Goal: Task Accomplishment & Management: Complete application form

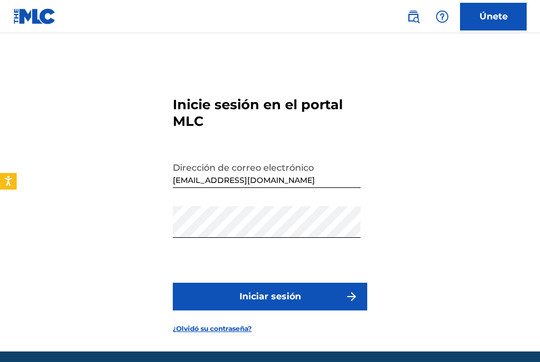
click at [280, 275] on form "Inicie sesión en el portal MLC Dirección de correo electrónico [EMAIL_ADDRESS][…" at bounding box center [270, 206] width 194 height 291
click at [267, 307] on button "Iniciar sesión" at bounding box center [270, 297] width 194 height 28
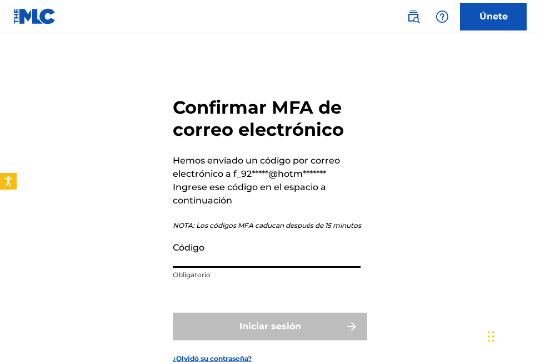
click at [245, 259] on input "Código" at bounding box center [267, 252] width 188 height 32
click at [248, 254] on input "Código" at bounding box center [267, 252] width 188 height 32
click at [183, 249] on input "Código" at bounding box center [267, 252] width 188 height 32
click at [128, 256] on div "Confirmar MFA de correo electrónico Hemos enviado un código por correo electrón…" at bounding box center [270, 221] width 540 height 321
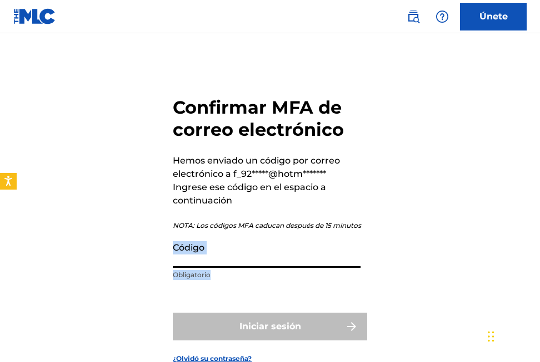
click at [128, 256] on div "Confirmar MFA de correo electrónico Hemos enviado un código por correo electrón…" at bounding box center [270, 221] width 540 height 321
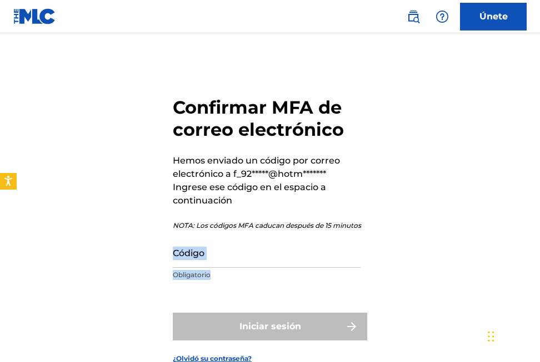
click at [239, 258] on input "Código" at bounding box center [267, 252] width 188 height 32
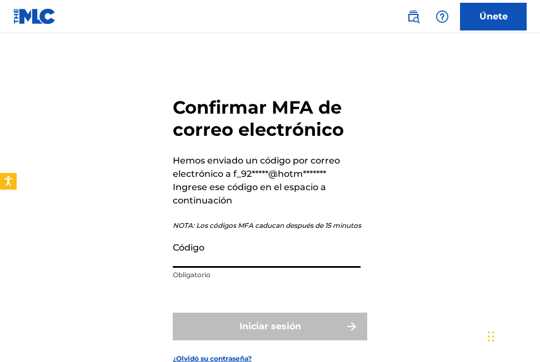
paste input "525691"
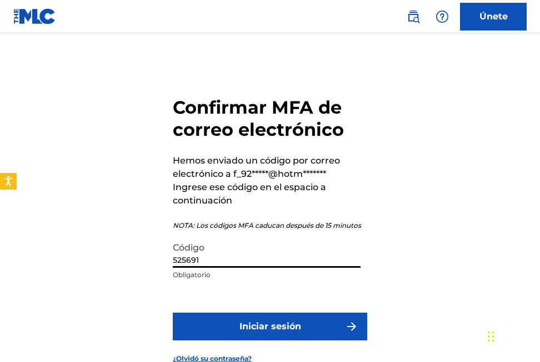
type input "525691"
click at [232, 321] on button "Iniciar sesión" at bounding box center [270, 327] width 194 height 28
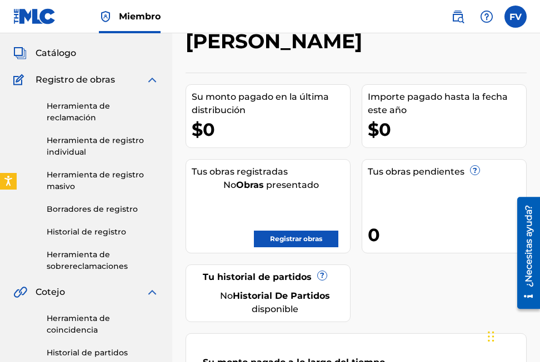
scroll to position [111, 0]
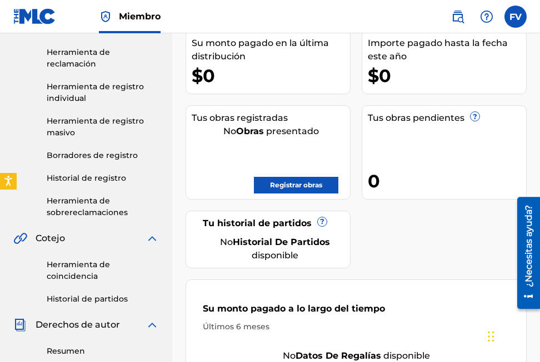
click at [298, 177] on link "Registrar obras" at bounding box center [296, 185] width 84 height 17
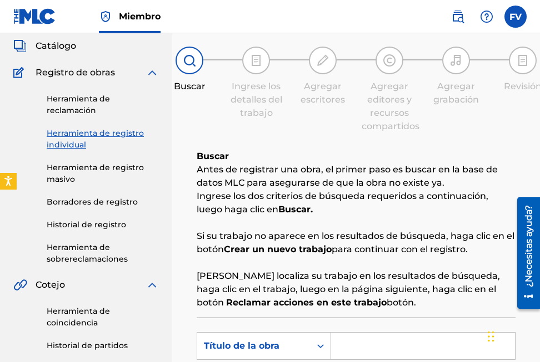
scroll to position [167, 0]
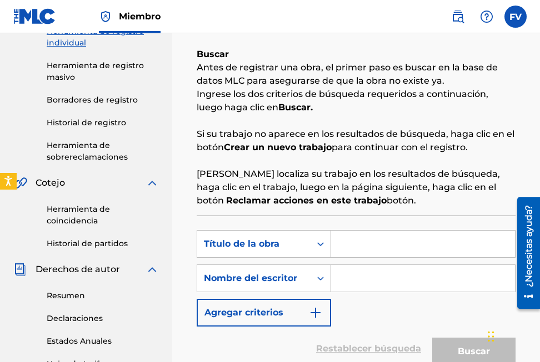
click at [354, 241] on input "Formulario de búsqueda" at bounding box center [423, 244] width 184 height 27
click at [343, 277] on input "Formulario de búsqueda" at bounding box center [423, 278] width 184 height 27
click at [346, 279] on input "Formulario de búsqueda" at bounding box center [423, 278] width 184 height 27
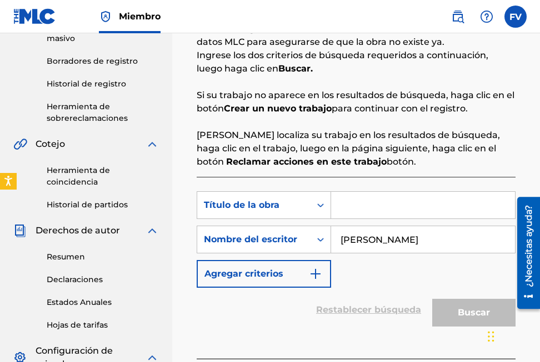
scroll to position [222, 0]
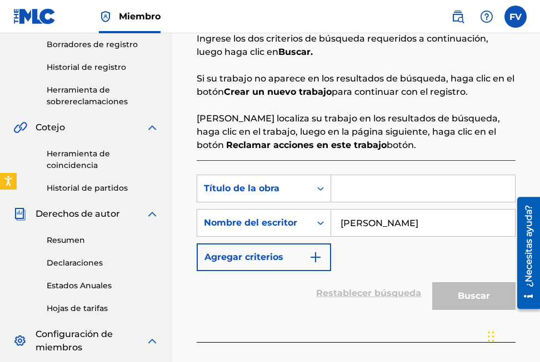
type input "Fernando Felipe Vidal Estacio"
click at [389, 195] on input "Formulario de búsqueda" at bounding box center [423, 188] width 184 height 27
paste input "Baila Baila"
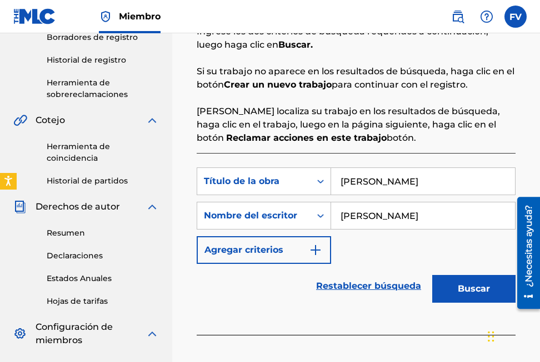
scroll to position [333, 0]
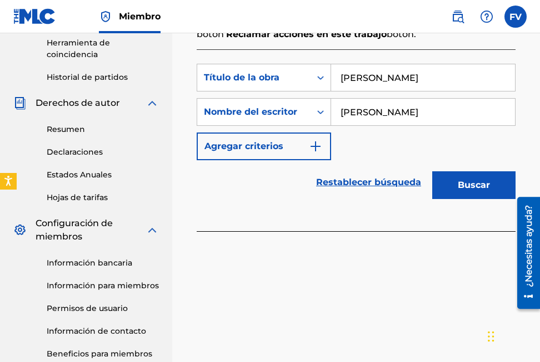
type input "Baila Baila"
click at [289, 144] on button "Agregar criterios" at bounding box center [263, 147] width 134 height 28
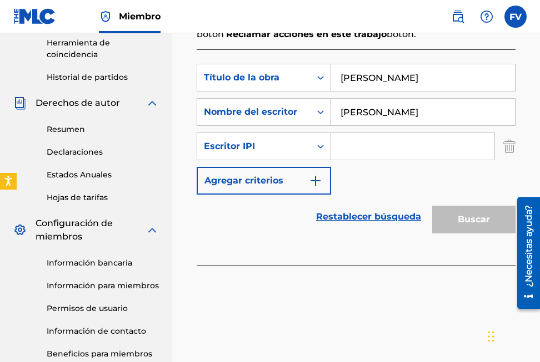
click at [347, 146] on input "Formulario de búsqueda" at bounding box center [412, 146] width 163 height 27
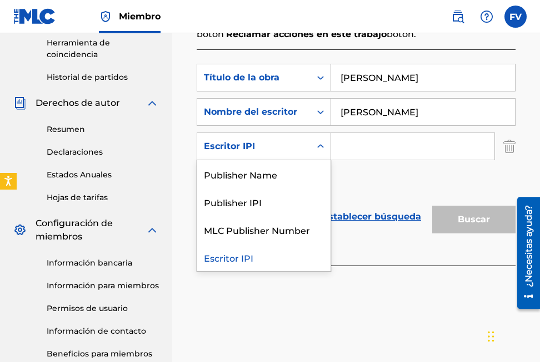
click at [306, 149] on div "Escritor IPI" at bounding box center [253, 146] width 113 height 21
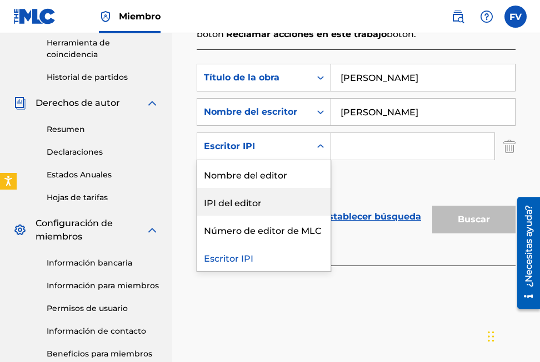
click at [234, 201] on div "IPI del editor" at bounding box center [263, 202] width 133 height 28
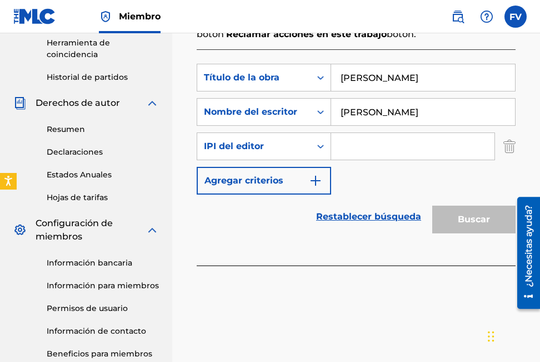
click at [351, 149] on input "Formulario de búsqueda" at bounding box center [412, 146] width 163 height 27
click at [278, 180] on font "Agregar criterios" at bounding box center [243, 180] width 79 height 13
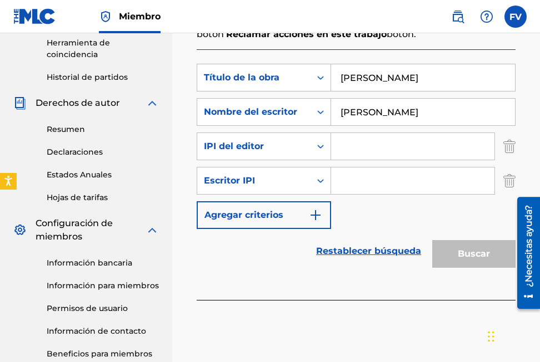
click at [513, 186] on img "Formulario de búsqueda" at bounding box center [509, 181] width 12 height 28
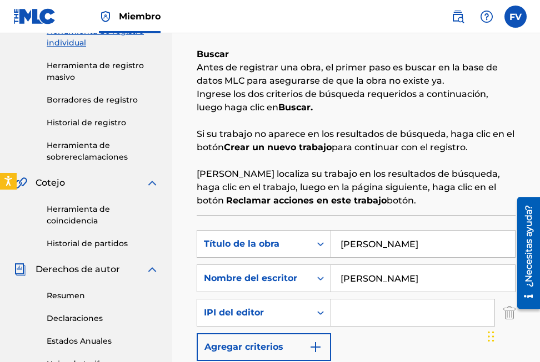
scroll to position [0, 0]
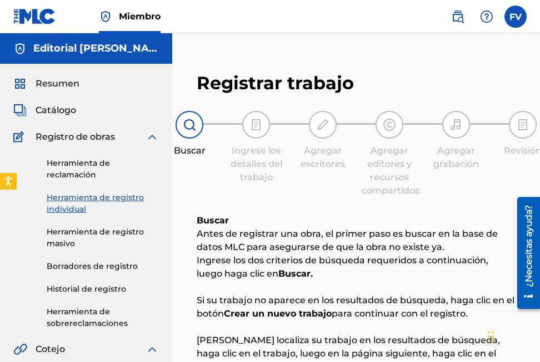
click at [507, 15] on label at bounding box center [515, 17] width 22 height 22
click at [515, 17] on input "FV Fernando Felipe Vidal Estacio f_92nando@hotmail.com Notification Preferences…" at bounding box center [515, 17] width 0 height 0
click at [351, 25] on nav "Miembro FV FV Fernando Felipe Vidal Estacio f_92nando@hotmail.com Notification …" at bounding box center [270, 16] width 540 height 33
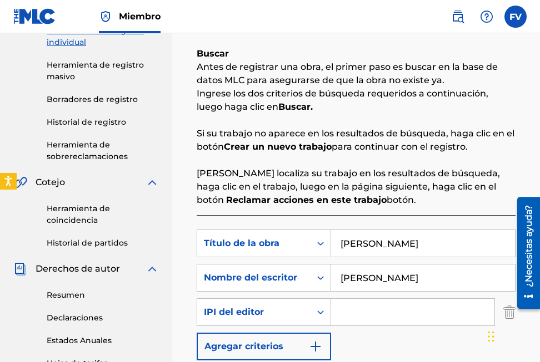
scroll to position [278, 0]
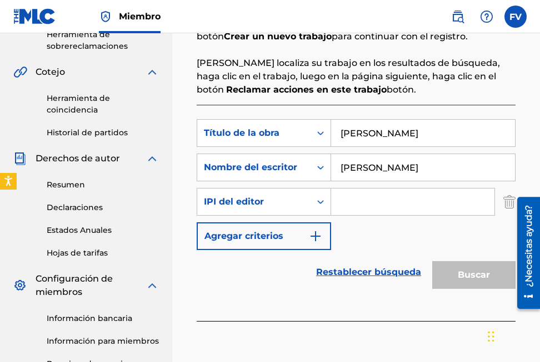
click at [349, 210] on input "Formulario de búsqueda" at bounding box center [412, 202] width 163 height 27
click at [321, 199] on icon "Formulario de búsqueda" at bounding box center [320, 201] width 11 height 11
click at [320, 199] on icon "Formulario de búsqueda" at bounding box center [320, 201] width 11 height 11
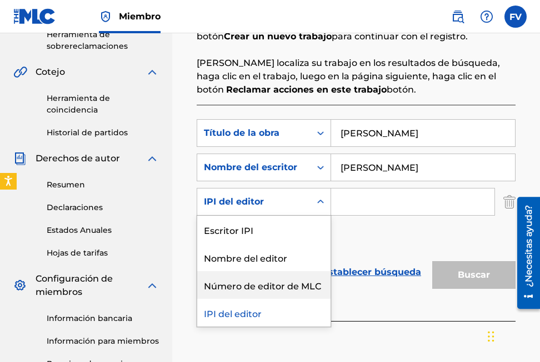
click at [287, 289] on div "Número de editor de MLC" at bounding box center [263, 285] width 133 height 28
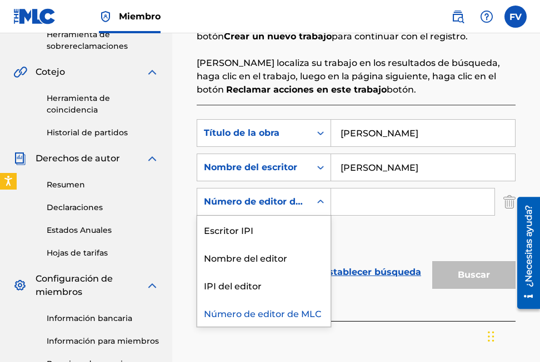
click at [319, 199] on icon "Formulario de búsqueda" at bounding box center [320, 201] width 11 height 11
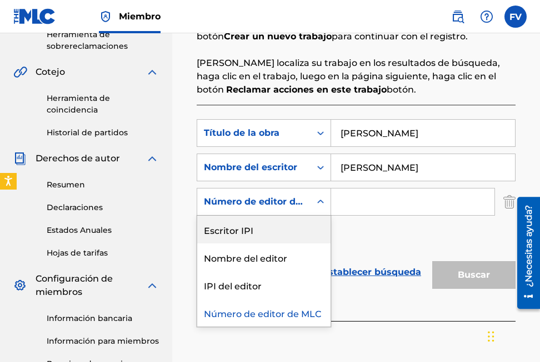
click at [256, 231] on div "Escritor IPI" at bounding box center [263, 230] width 133 height 28
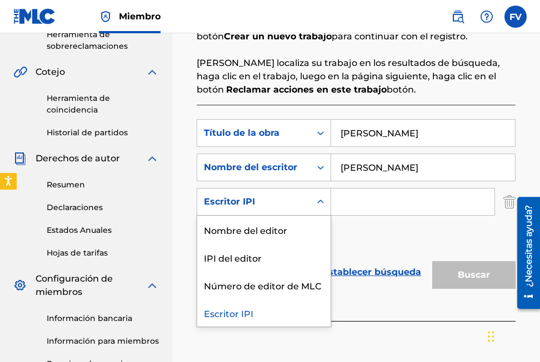
click at [315, 201] on icon "Formulario de búsqueda" at bounding box center [320, 201] width 11 height 11
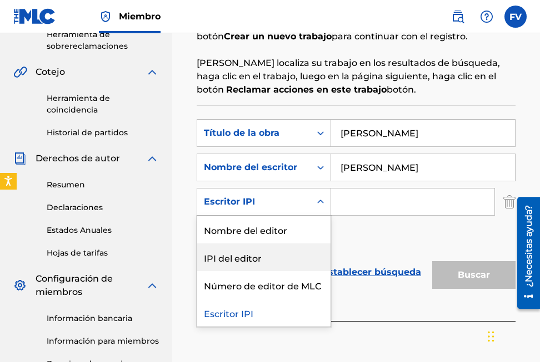
click at [237, 253] on div "IPI del editor" at bounding box center [263, 258] width 133 height 28
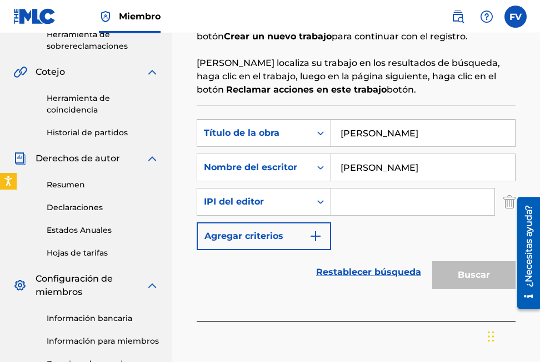
click at [346, 196] on input "Formulario de búsqueda" at bounding box center [412, 202] width 163 height 27
click at [360, 169] on input "Fernando Felipe Vidal Estacio" at bounding box center [423, 167] width 184 height 27
click at [360, 201] on input "Formulario de búsqueda" at bounding box center [412, 202] width 163 height 27
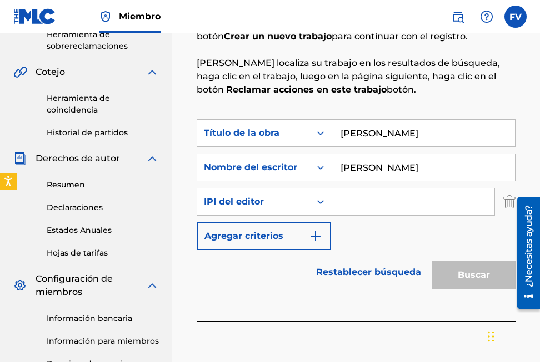
paste input "Fernando Felipe Vidal Estacio"
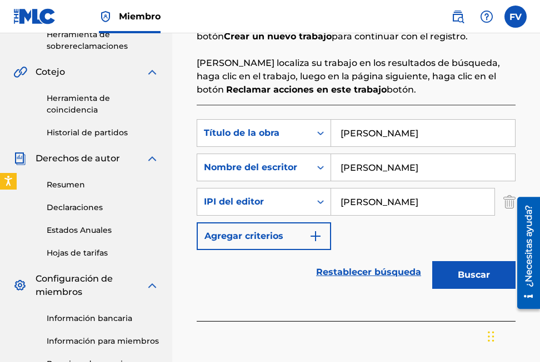
type input "Fernando Felipe Vidal Estacio"
click at [447, 273] on button "Buscar" at bounding box center [473, 275] width 83 height 28
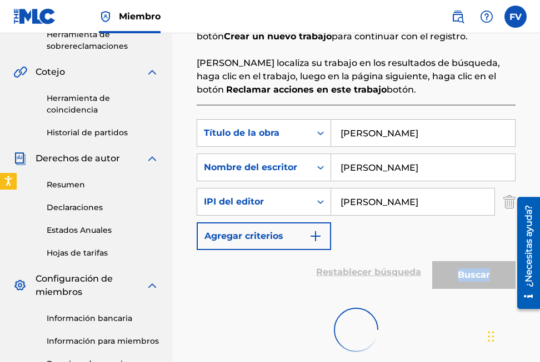
click at [447, 273] on div "Buscar" at bounding box center [470, 272] width 89 height 44
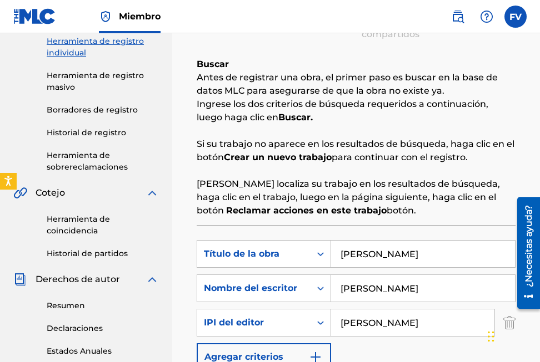
scroll to position [137, 0]
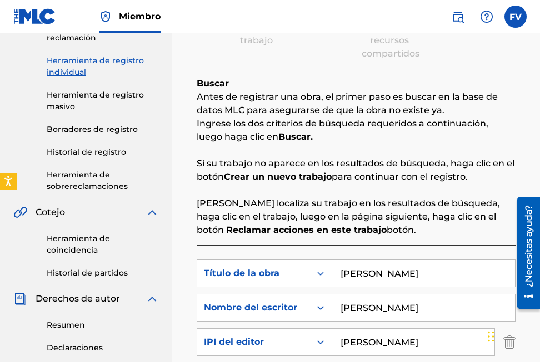
click at [386, 225] on strong "Reclamar acciones en este trabajo" at bounding box center [306, 230] width 160 height 11
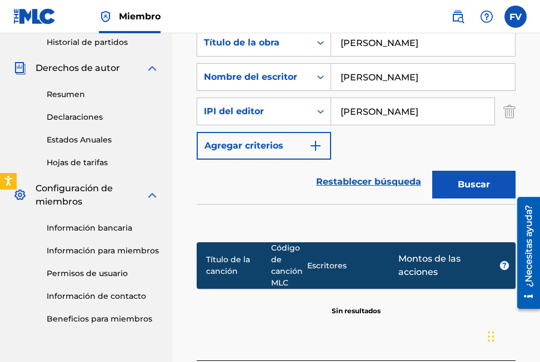
scroll to position [389, 0]
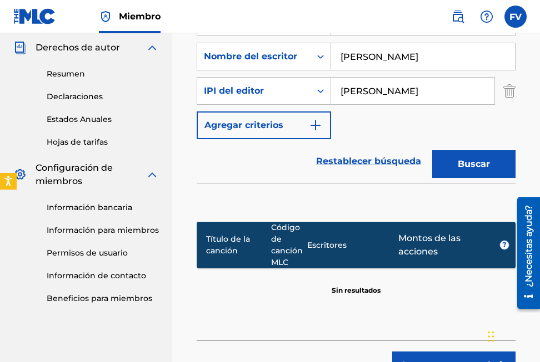
click at [479, 160] on button "Buscar" at bounding box center [473, 164] width 83 height 28
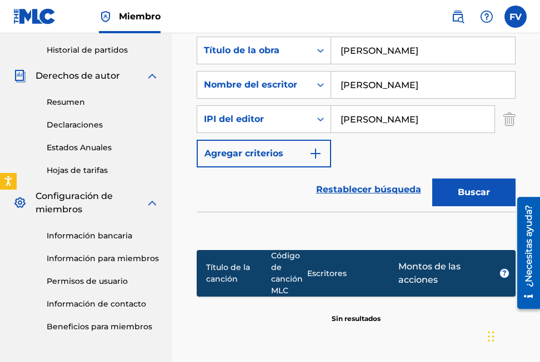
scroll to position [444, 0]
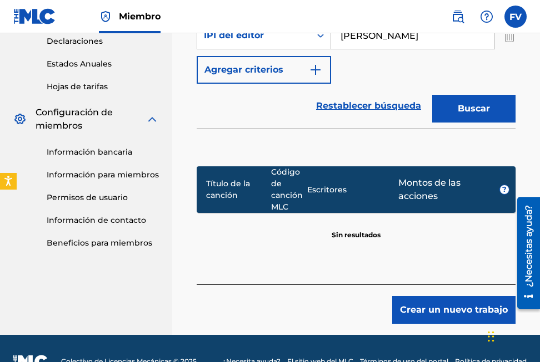
click at [402, 301] on button "Crear un nuevo trabajo" at bounding box center [453, 310] width 123 height 28
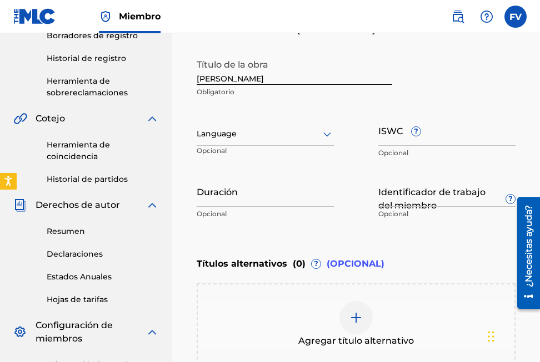
scroll to position [175, 0]
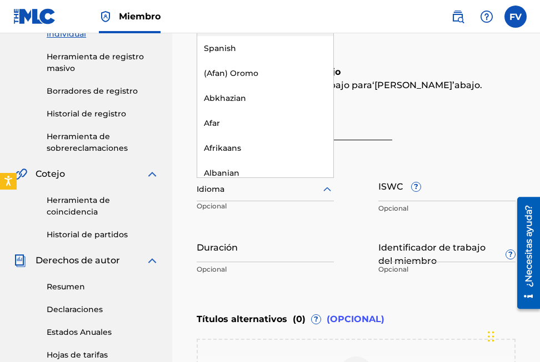
click at [295, 194] on div at bounding box center [264, 190] width 137 height 14
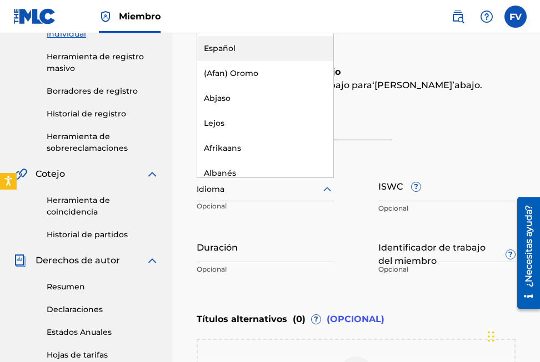
click at [249, 49] on div "Español" at bounding box center [265, 48] width 136 height 25
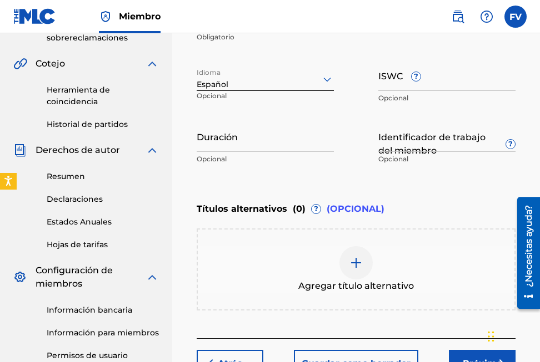
scroll to position [286, 0]
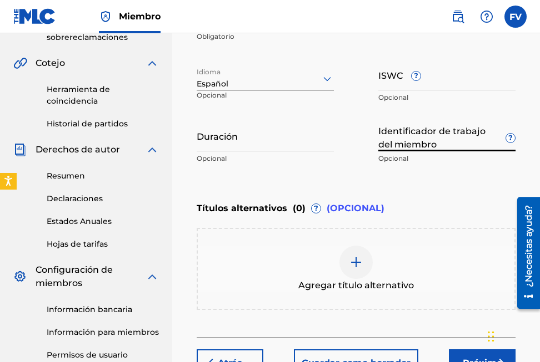
click at [397, 148] on input "Identificador de trabajo del miembro ?" at bounding box center [446, 136] width 137 height 32
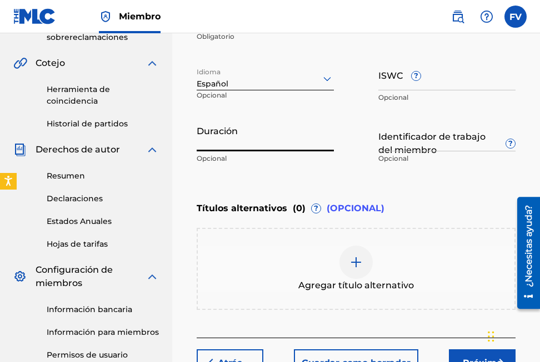
click at [235, 147] on input "Duración" at bounding box center [264, 136] width 137 height 32
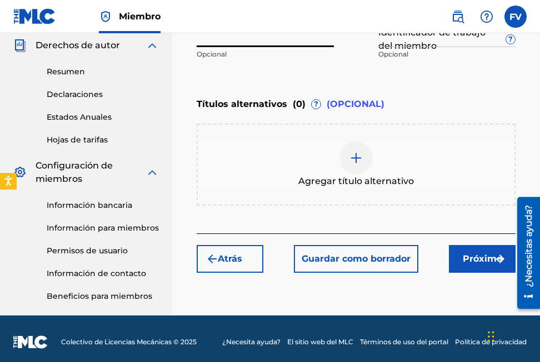
scroll to position [397, 0]
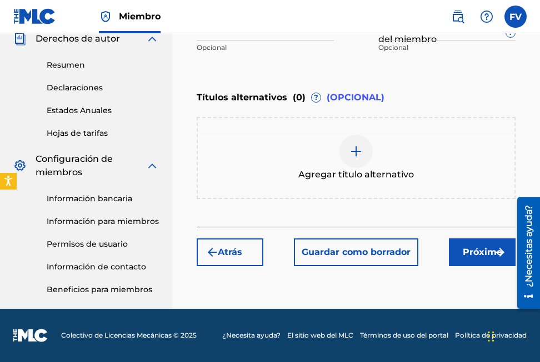
click at [351, 158] on img at bounding box center [355, 151] width 13 height 13
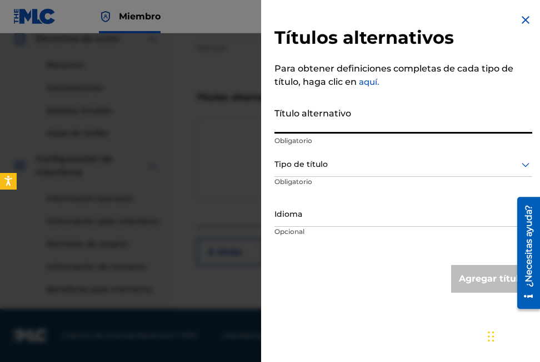
click at [335, 129] on input "Título alternativo" at bounding box center [403, 118] width 258 height 32
click at [323, 175] on div "Tipo de título" at bounding box center [403, 164] width 258 height 25
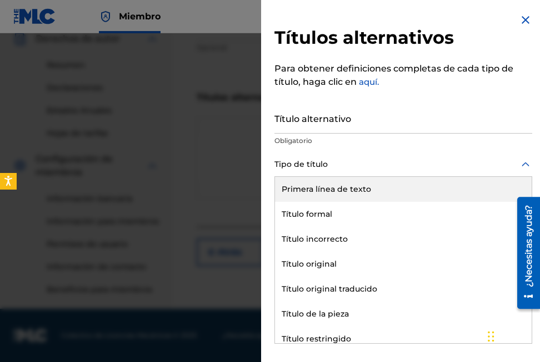
click at [327, 174] on div "Tipo de título" at bounding box center [403, 164] width 258 height 25
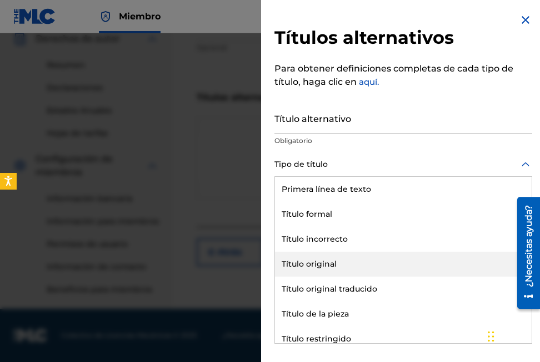
click at [308, 269] on div "Título original" at bounding box center [403, 264] width 256 height 25
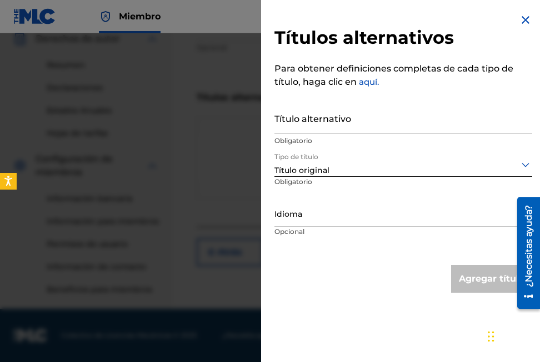
click at [325, 219] on div at bounding box center [403, 215] width 258 height 14
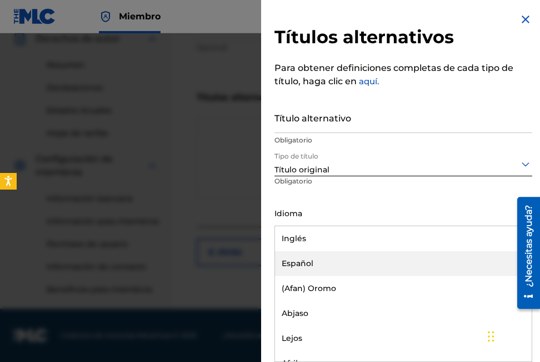
click at [319, 263] on div "Español" at bounding box center [403, 263] width 256 height 25
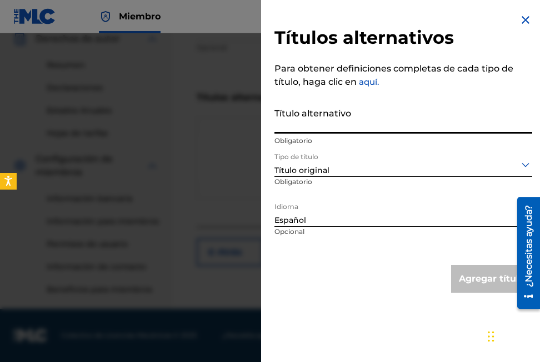
click at [335, 117] on input "Título alternativo" at bounding box center [403, 118] width 258 height 32
paste input "Baila Baila"
type input "Baila Baila"
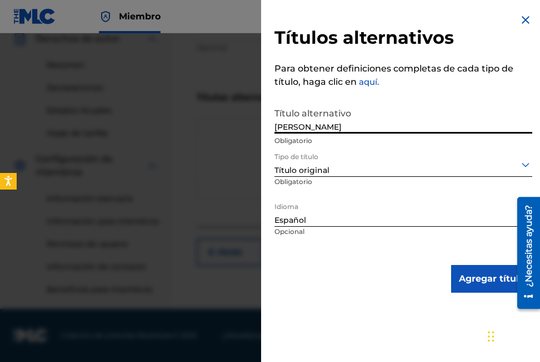
click at [467, 278] on button "Agregar título" at bounding box center [491, 279] width 81 height 28
click at [467, 227] on div "Ingrese los detalles del trabajo Introduzca los detalles del trabajo para ‘ Bai…" at bounding box center [355, 22] width 319 height 410
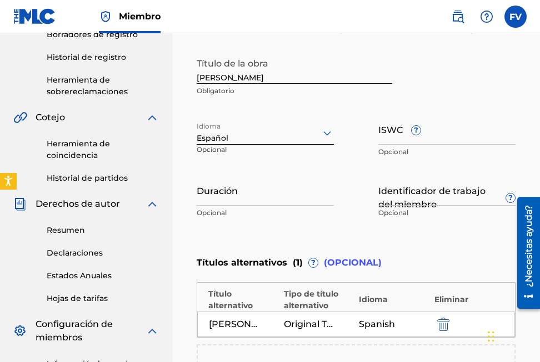
scroll to position [231, 0]
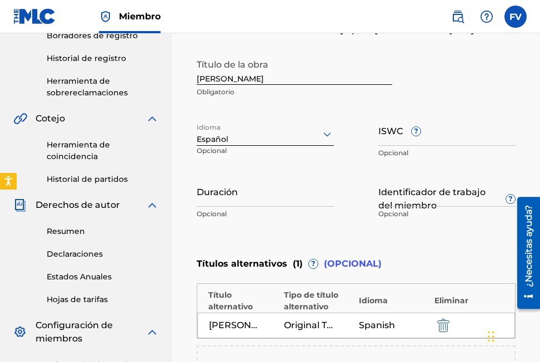
click at [270, 196] on input "Duración" at bounding box center [264, 191] width 137 height 32
click at [283, 192] on input "Duración" at bounding box center [264, 191] width 137 height 32
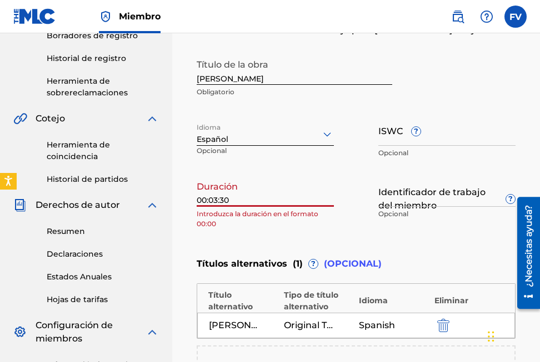
click at [239, 195] on input "00:03:30" at bounding box center [264, 191] width 137 height 32
type input "0"
click at [296, 202] on input "3:30" at bounding box center [264, 191] width 137 height 32
click at [241, 218] on p "Introduzca la duración en el formato 00:00" at bounding box center [264, 219] width 137 height 20
click at [234, 206] on input "3:30" at bounding box center [264, 191] width 137 height 32
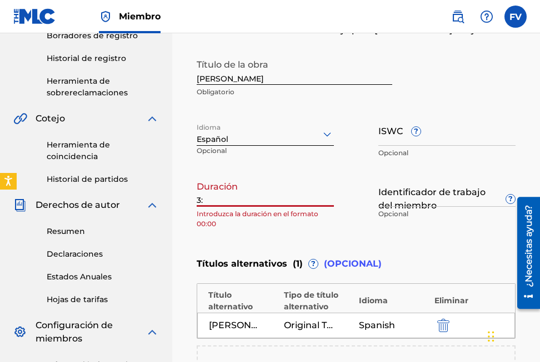
type input "3"
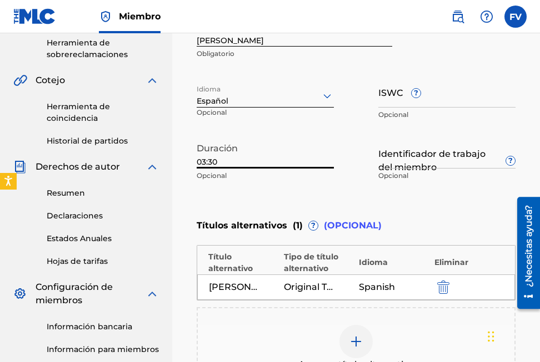
scroll to position [286, 0]
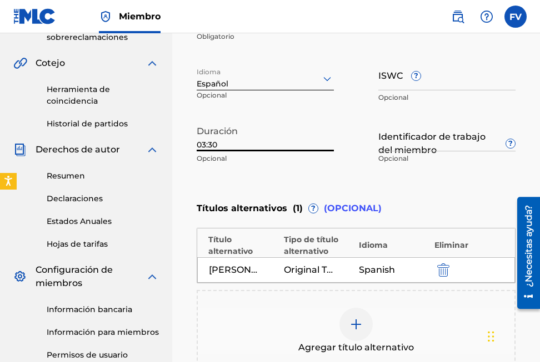
type input "03:30"
click at [415, 153] on font "Identificador de trabajo del miembro" at bounding box center [437, 143] width 119 height 27
click at [415, 152] on input "Identificador de trabajo del miembro ?" at bounding box center [446, 136] width 137 height 32
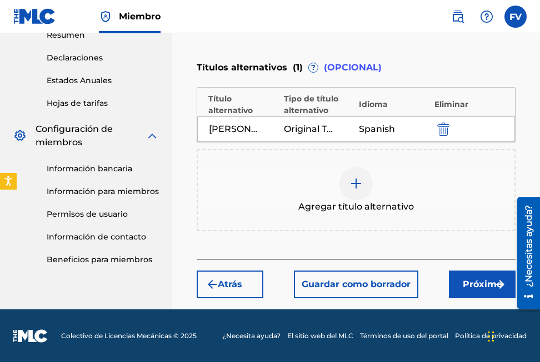
scroll to position [428, 0]
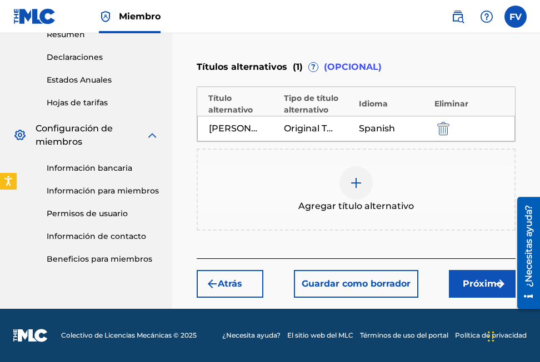
click at [470, 285] on font "Próximo" at bounding box center [481, 284] width 39 height 13
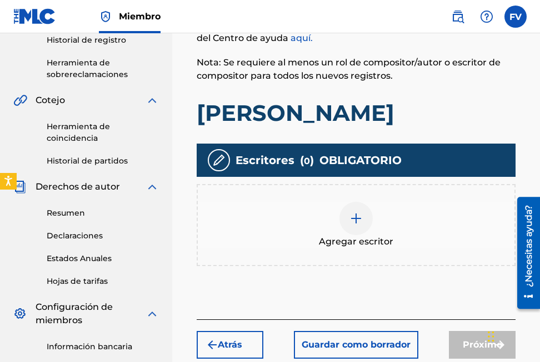
scroll to position [231, 0]
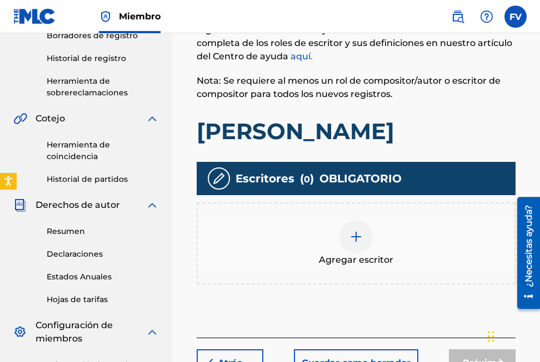
click at [359, 239] on img at bounding box center [355, 236] width 13 height 13
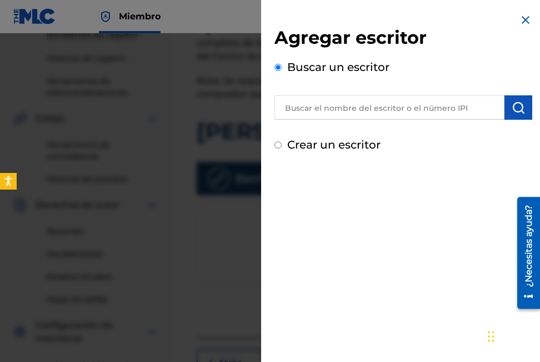
click at [343, 112] on input "text" at bounding box center [389, 107] width 230 height 24
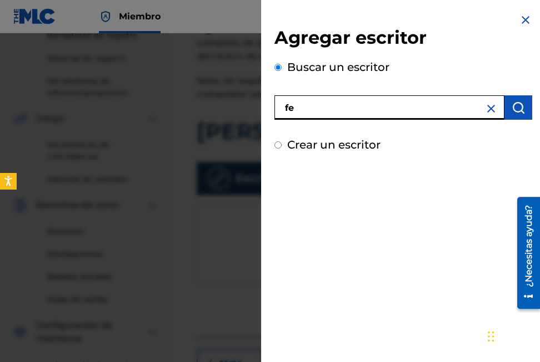
type input "f"
type input "Fernando Felipe Vidal Estacio"
click at [511, 104] on img "submit" at bounding box center [517, 107] width 13 height 13
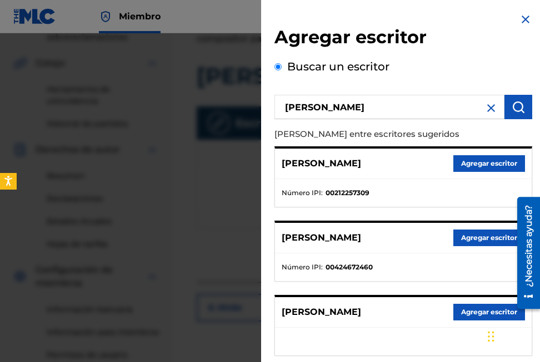
scroll to position [0, 0]
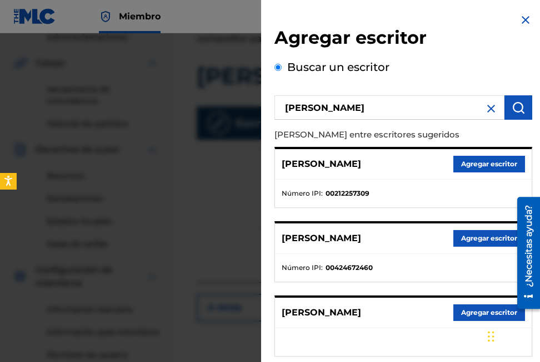
click at [195, 136] on div at bounding box center [270, 214] width 540 height 362
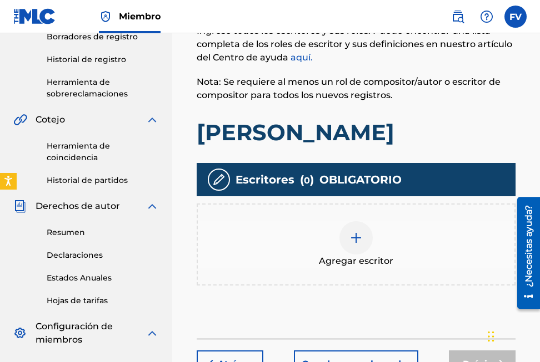
scroll to position [231, 0]
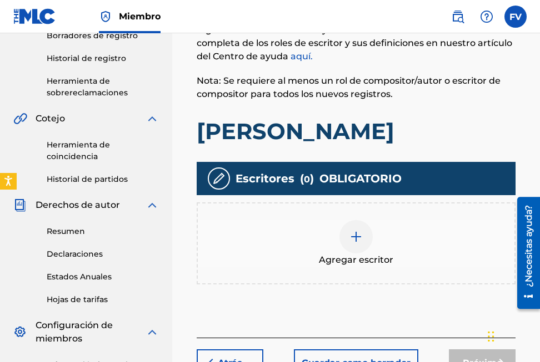
click at [356, 236] on img at bounding box center [355, 236] width 13 height 13
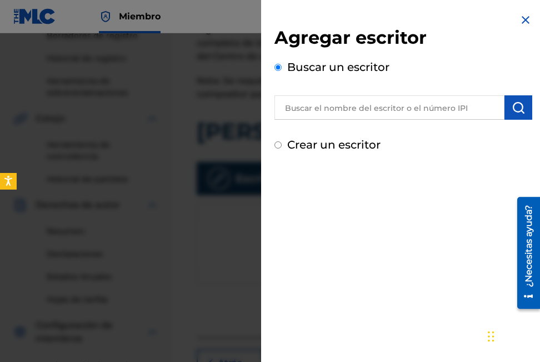
click at [425, 121] on div "Agregar escritor Buscar un escritor Crear un escritor" at bounding box center [403, 90] width 258 height 127
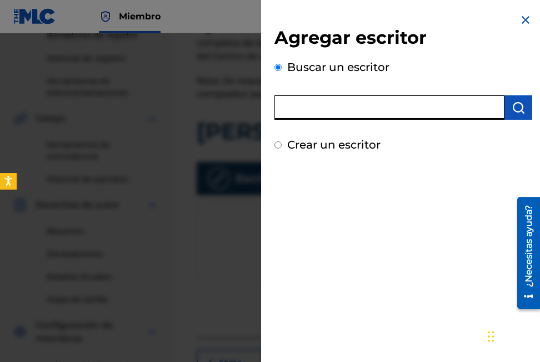
click at [424, 113] on input "text" at bounding box center [389, 107] width 230 height 24
type input "Fernando Felipe Vidal Estacio"
click at [521, 116] on button "submit" at bounding box center [518, 107] width 28 height 24
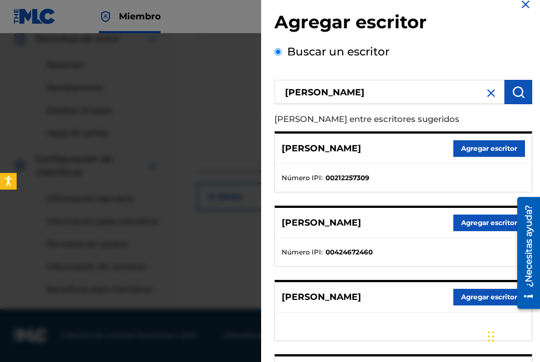
scroll to position [0, 0]
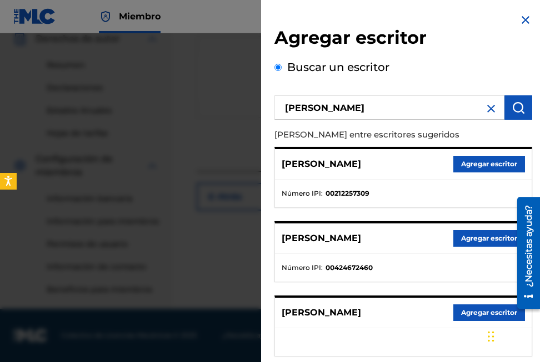
click at [255, 70] on div at bounding box center [270, 214] width 540 height 362
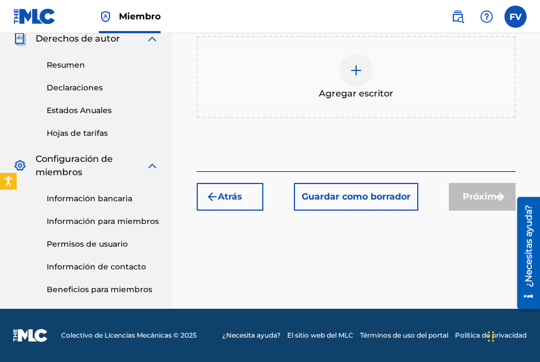
click at [255, 70] on div "Agregar escritor" at bounding box center [356, 77] width 316 height 47
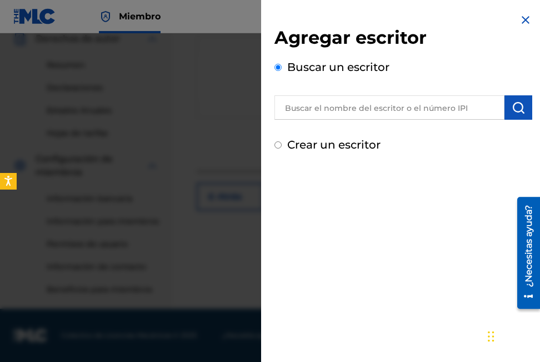
drag, startPoint x: 255, startPoint y: 70, endPoint x: 294, endPoint y: 163, distance: 100.5
click at [294, 163] on div "Agregar escritor Buscar un escritor Crear un escritor" at bounding box center [403, 83] width 284 height 167
drag, startPoint x: 294, startPoint y: 163, endPoint x: 214, endPoint y: 152, distance: 80.6
click at [214, 152] on div at bounding box center [270, 214] width 540 height 362
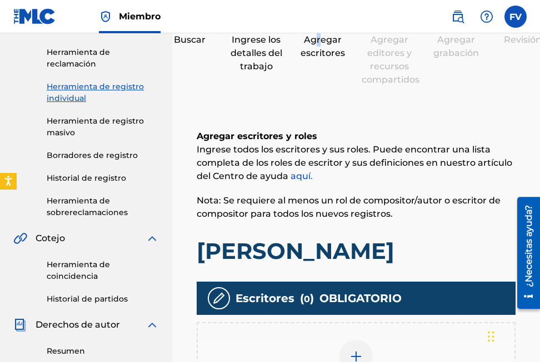
click at [319, 41] on div "Agregar escritores" at bounding box center [323, 46] width 56 height 27
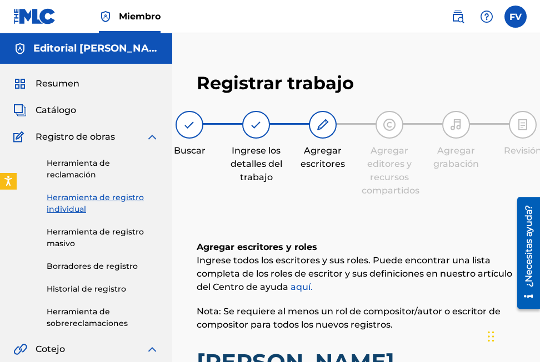
click at [311, 104] on div "Registrar trabajo Buscar Ingrese los detalles del trabajo Agregar escritores Ag…" at bounding box center [355, 340] width 341 height 558
drag, startPoint x: 315, startPoint y: 117, endPoint x: 298, endPoint y: 124, distance: 18.1
click at [315, 118] on div at bounding box center [323, 125] width 28 height 28
click at [246, 125] on div at bounding box center [256, 125] width 28 height 28
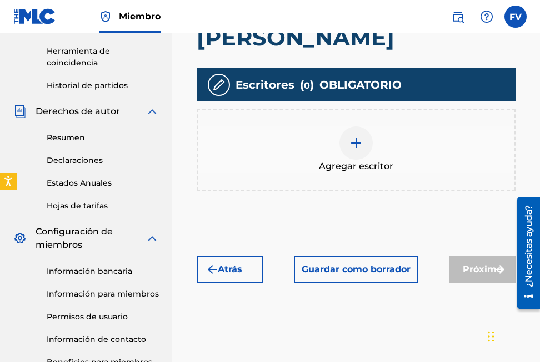
scroll to position [333, 0]
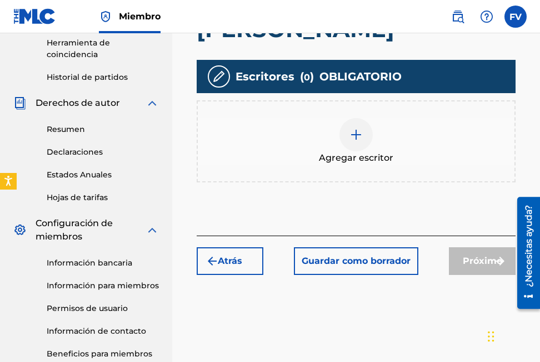
click at [238, 257] on font "Atrás" at bounding box center [230, 261] width 24 height 13
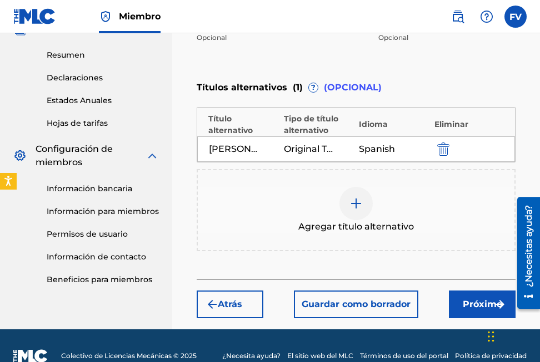
scroll to position [428, 0]
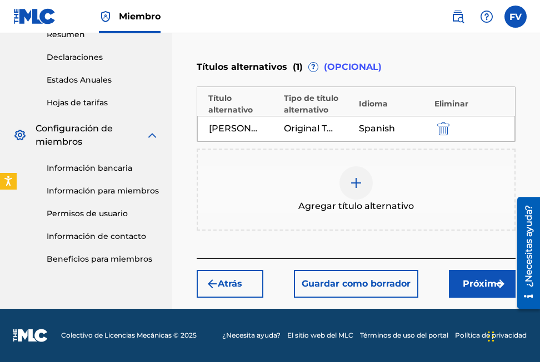
click at [236, 286] on font "Atrás" at bounding box center [230, 284] width 24 height 13
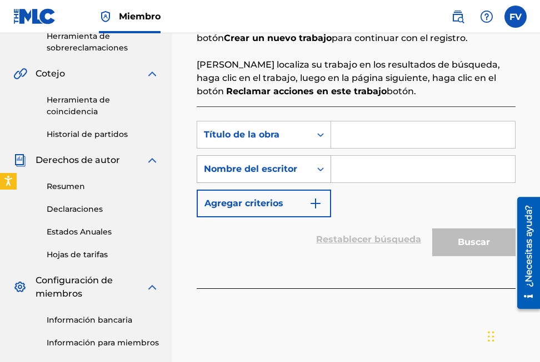
scroll to position [278, 0]
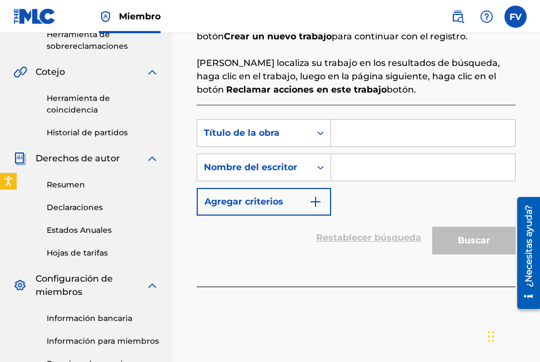
click at [342, 138] on input "Formulario de búsqueda" at bounding box center [423, 133] width 184 height 27
click at [316, 140] on div "Formulario de búsqueda" at bounding box center [320, 133] width 20 height 20
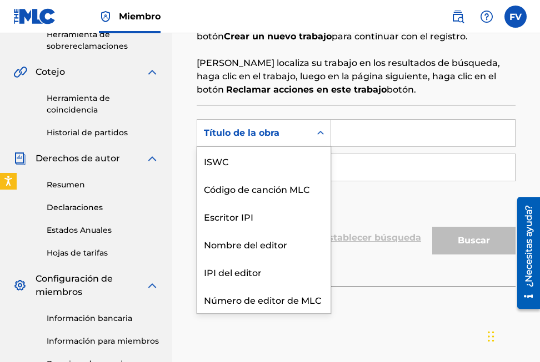
scroll to position [28, 0]
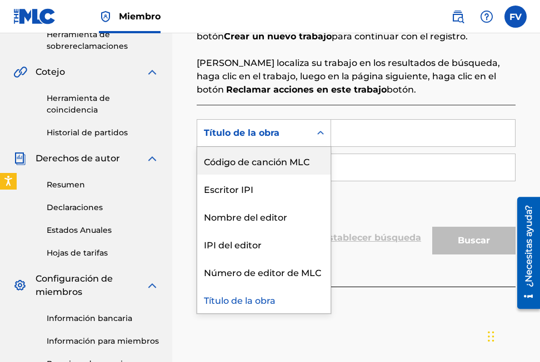
click at [282, 164] on div "Código de canción MLC" at bounding box center [263, 161] width 133 height 28
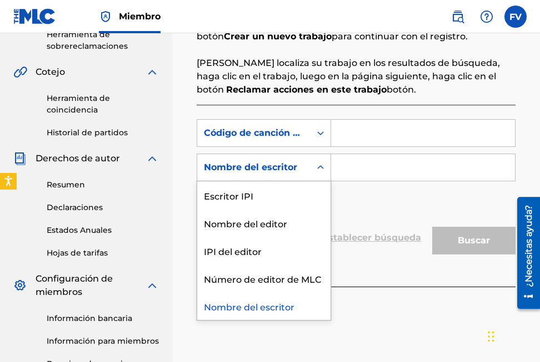
click at [278, 163] on div "Nombre del escritor" at bounding box center [254, 167] width 100 height 13
click at [286, 125] on div "Código de canción MLC" at bounding box center [253, 133] width 113 height 21
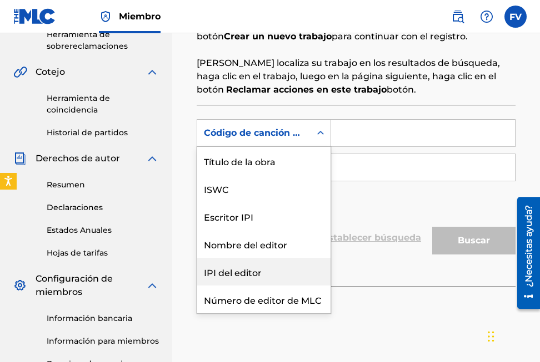
scroll to position [41, 0]
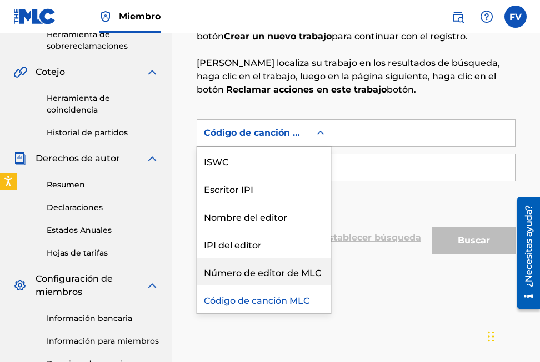
click at [256, 261] on div "Número de editor de MLC" at bounding box center [263, 272] width 133 height 28
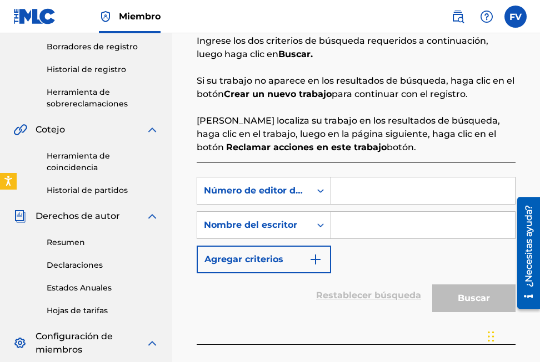
scroll to position [222, 0]
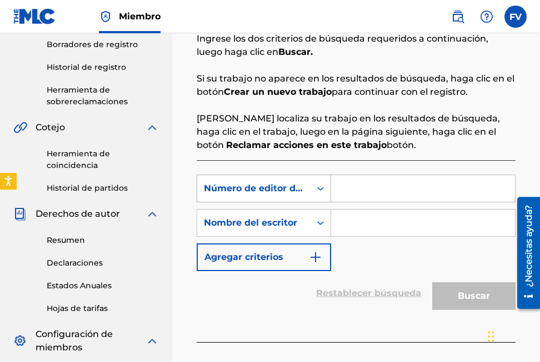
click at [295, 190] on div "Número de editor de MLC" at bounding box center [254, 188] width 100 height 13
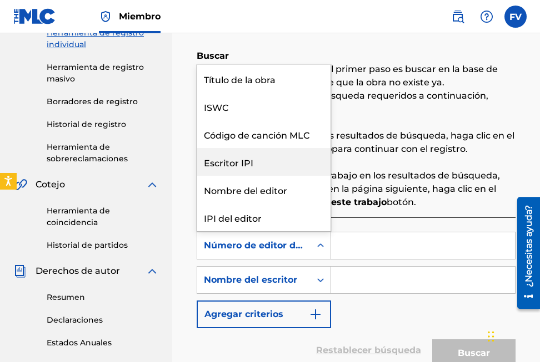
scroll to position [111, 0]
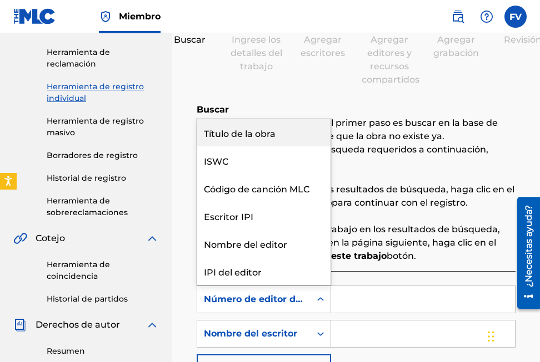
click at [252, 136] on div "Título de la obra" at bounding box center [263, 133] width 133 height 28
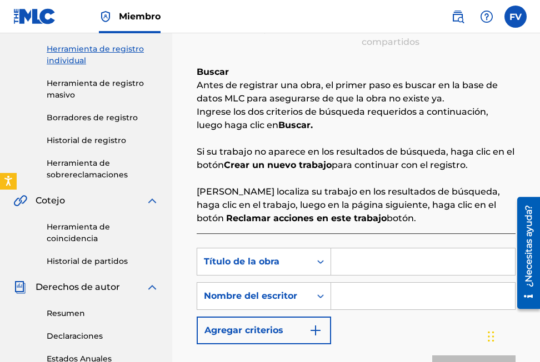
scroll to position [167, 0]
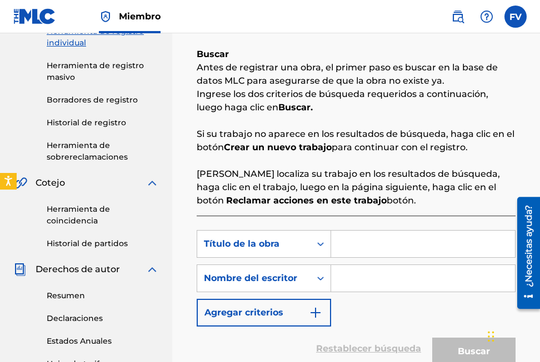
click at [359, 246] on input "Formulario de búsqueda" at bounding box center [423, 244] width 184 height 27
paste input "Baila Baila"
type input "Baila Baila"
click at [351, 273] on input "Formulario de búsqueda" at bounding box center [423, 278] width 184 height 27
type input "Fernando Felipe Vidal Estacio"
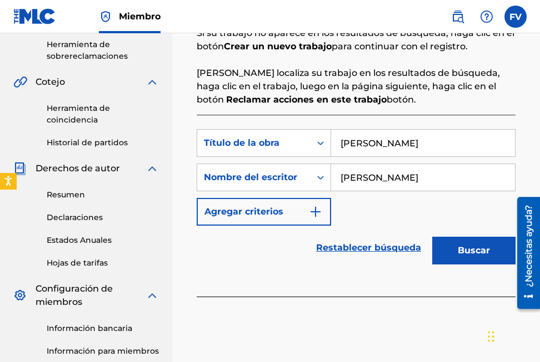
scroll to position [278, 0]
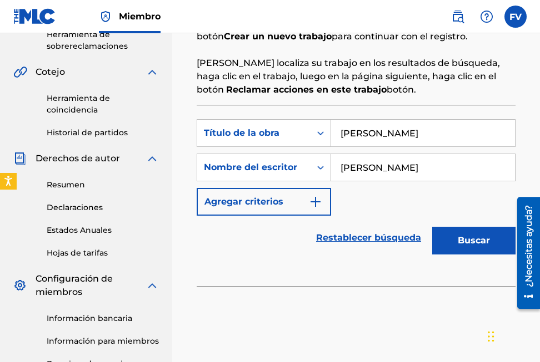
click at [459, 242] on button "Buscar" at bounding box center [473, 241] width 83 height 28
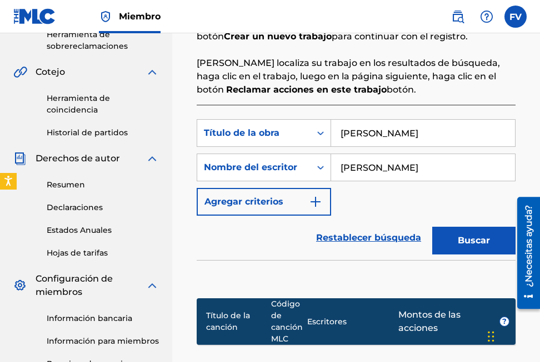
scroll to position [389, 0]
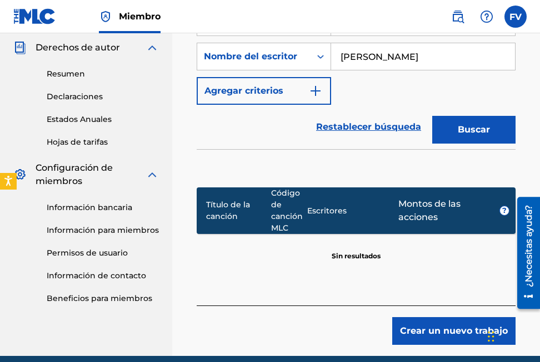
click at [288, 275] on div "Título de la canción Código de canción MLC Escritores Montos de las acciones ? …" at bounding box center [355, 214] width 319 height 130
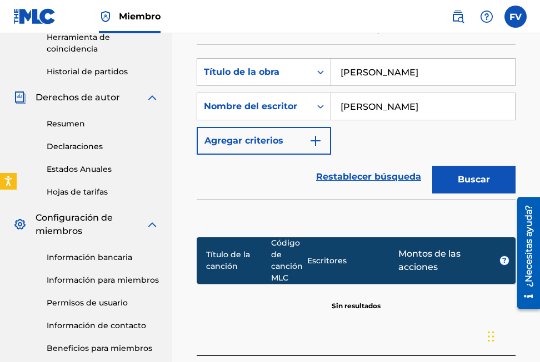
scroll to position [278, 0]
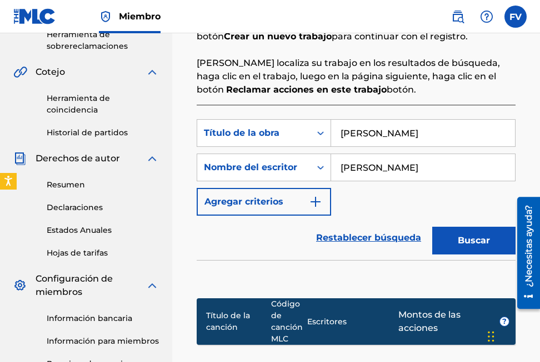
drag, startPoint x: 384, startPoint y: 126, endPoint x: 384, endPoint y: 132, distance: 6.1
click at [384, 127] on input "Baila Baila" at bounding box center [423, 133] width 184 height 27
click at [384, 133] on input "Baila Baila" at bounding box center [423, 133] width 184 height 27
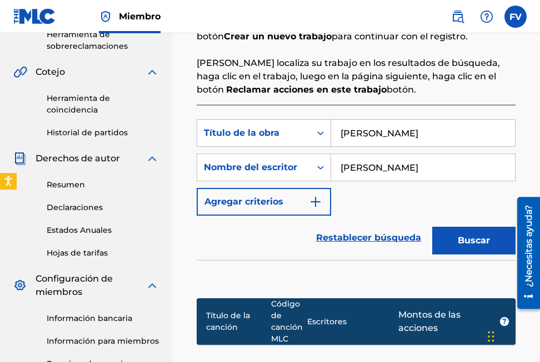
click at [384, 133] on input "Baila Baila" at bounding box center [423, 133] width 184 height 27
paste input "Sazón y Rim"
click at [466, 245] on button "Buscar" at bounding box center [473, 241] width 83 height 28
click at [392, 134] on input "Sazón y Rima" at bounding box center [423, 133] width 184 height 27
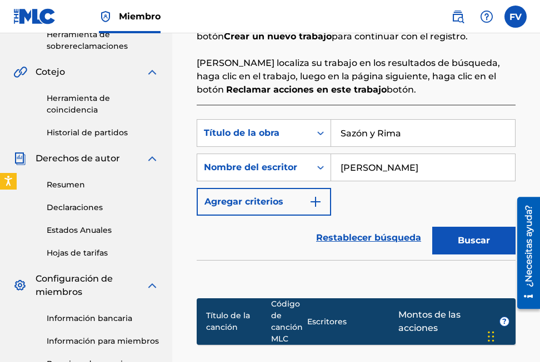
click at [392, 134] on input "Sazón y Rima" at bounding box center [423, 133] width 184 height 27
paste input "Perdoname"
type input "Perdoname"
click at [367, 179] on input "Fernando Felipe Vidal Estacio" at bounding box center [423, 167] width 184 height 27
click at [367, 172] on input "Fernando Felipe Vidal Estacio" at bounding box center [423, 167] width 184 height 27
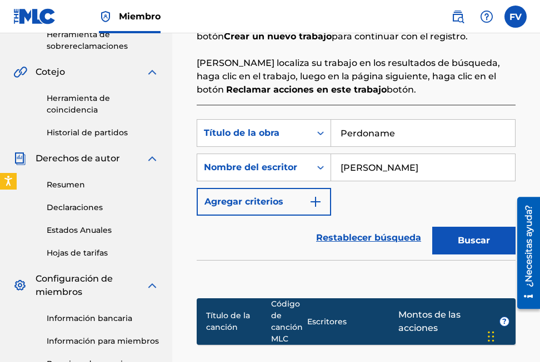
click at [367, 172] on input "Fernando Felipe Vidal Estacio" at bounding box center [423, 167] width 184 height 27
paste input "Angel Huellas"
type input "Angel Huellas"
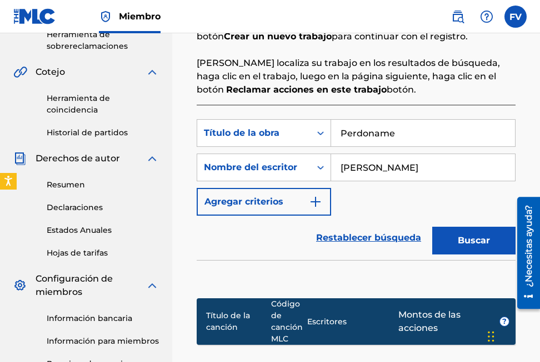
click at [456, 250] on button "Buscar" at bounding box center [473, 241] width 83 height 28
click at [406, 167] on input "Angel Huellas" at bounding box center [423, 167] width 184 height 27
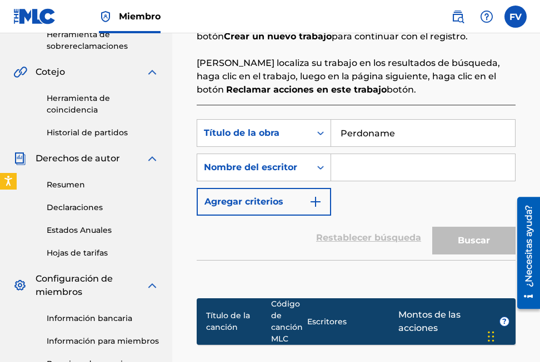
click at [396, 134] on input "Perdoname" at bounding box center [423, 133] width 184 height 27
click at [289, 169] on div "Nombre del escritor" at bounding box center [254, 167] width 100 height 13
click at [356, 134] on input "Perdoname" at bounding box center [423, 133] width 184 height 27
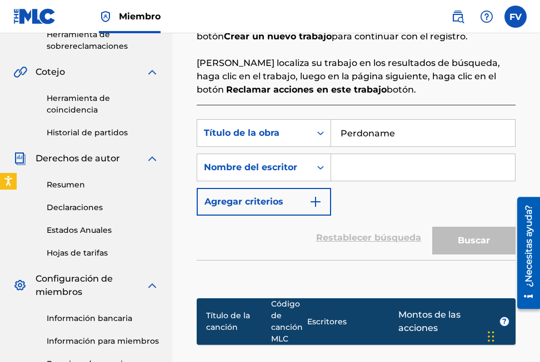
click at [356, 134] on input "Perdoname" at bounding box center [423, 133] width 184 height 27
paste input "Sazón y Rima"
type input "Sazón y Rima"
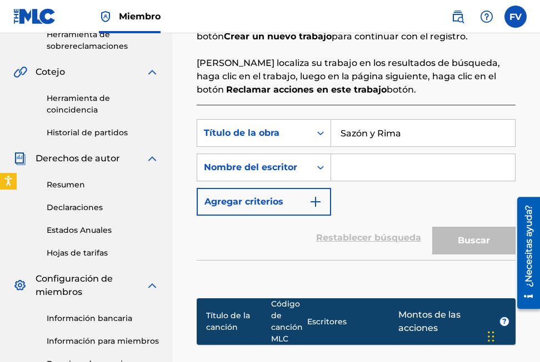
click at [359, 167] on input "Formulario de búsqueda" at bounding box center [423, 167] width 184 height 27
type input "Fernando Felipe Vidal Estacio"
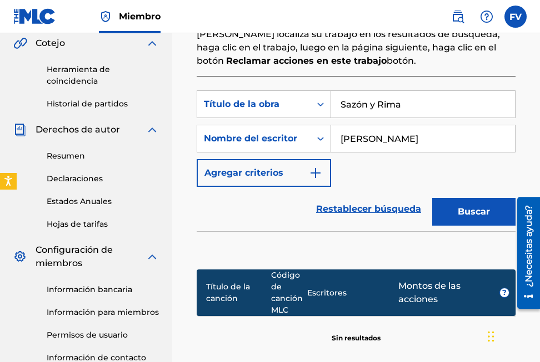
scroll to position [333, 0]
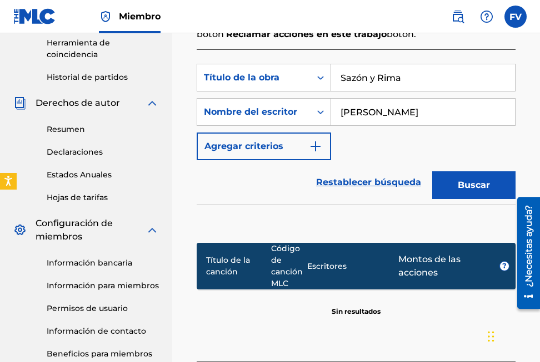
click at [455, 193] on button "Buscar" at bounding box center [473, 186] width 83 height 28
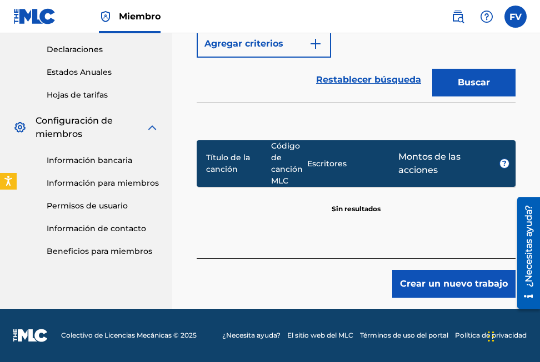
click at [444, 284] on button "Crear un nuevo trabajo" at bounding box center [453, 284] width 123 height 28
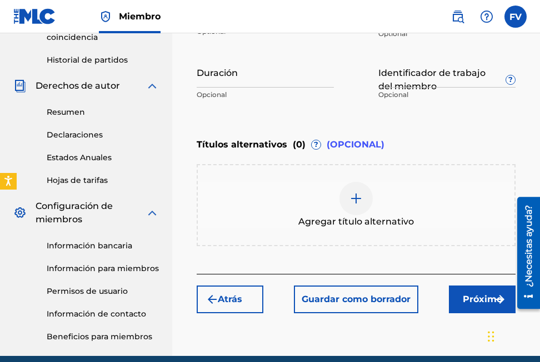
scroll to position [286, 0]
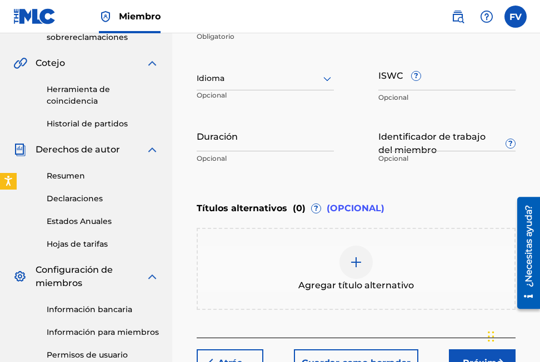
click at [258, 137] on input "Duración" at bounding box center [264, 136] width 137 height 32
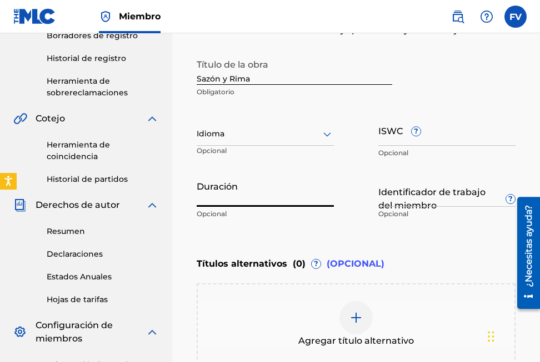
scroll to position [175, 0]
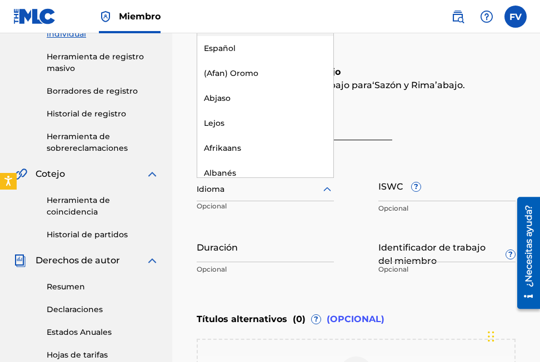
click at [321, 192] on icon at bounding box center [326, 189] width 13 height 13
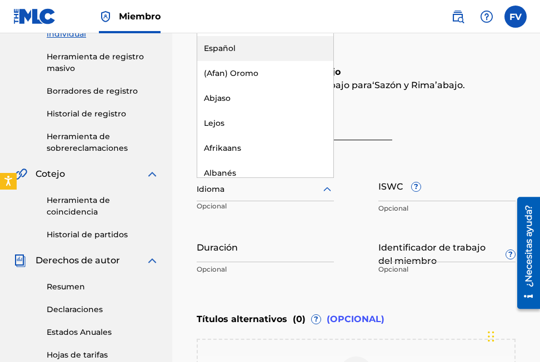
click at [236, 53] on div "Español" at bounding box center [265, 48] width 136 height 25
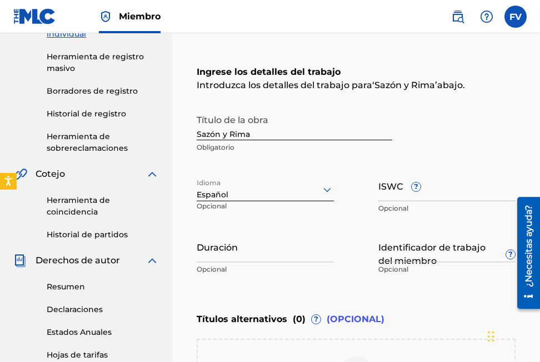
click at [225, 253] on input "Duración" at bounding box center [264, 247] width 137 height 32
type input "3"
type input "03:48"
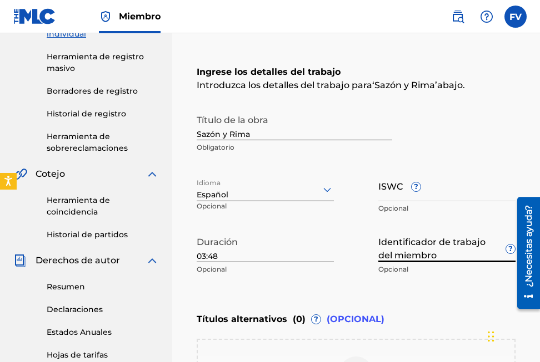
click at [455, 245] on input "Identificador de trabajo del miembro ?" at bounding box center [446, 247] width 137 height 32
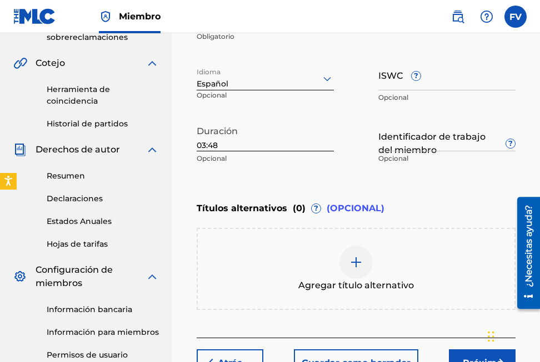
click at [397, 162] on p "Opcional" at bounding box center [446, 159] width 137 height 10
click at [409, 140] on input "Identificador de trabajo del miembro ?" at bounding box center [446, 136] width 137 height 32
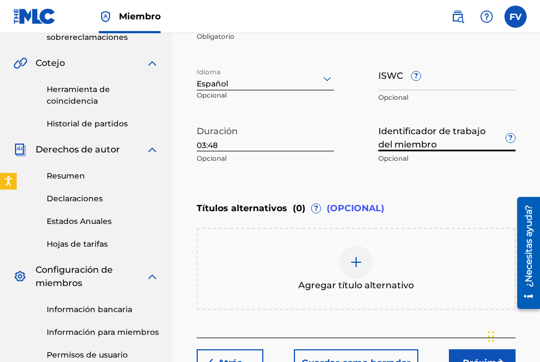
click at [346, 287] on span "Agregar título alternativo" at bounding box center [355, 285] width 115 height 13
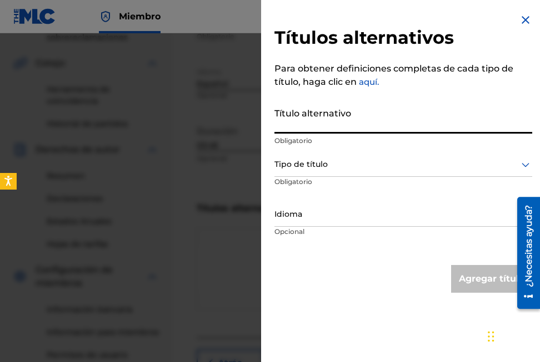
click at [322, 125] on input "Título alternativo" at bounding box center [403, 118] width 258 height 32
click at [319, 174] on div "Tipo de título" at bounding box center [403, 164] width 258 height 25
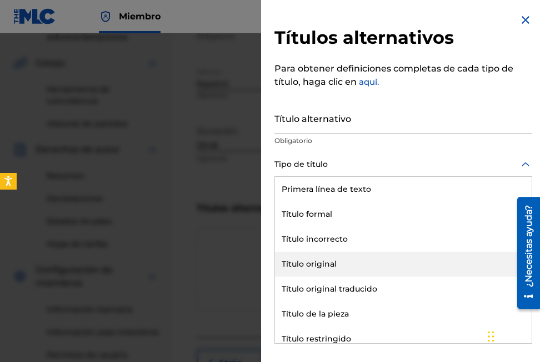
click at [319, 264] on div "Título original" at bounding box center [403, 264] width 256 height 25
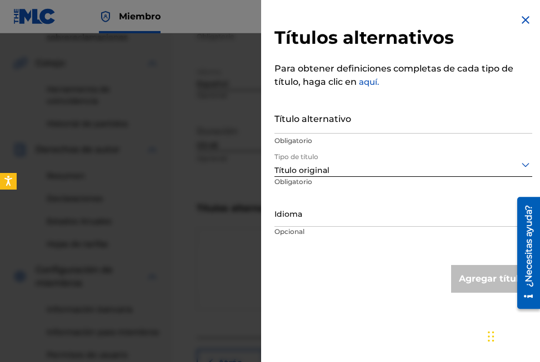
click at [308, 221] on div "Idioma" at bounding box center [403, 214] width 258 height 25
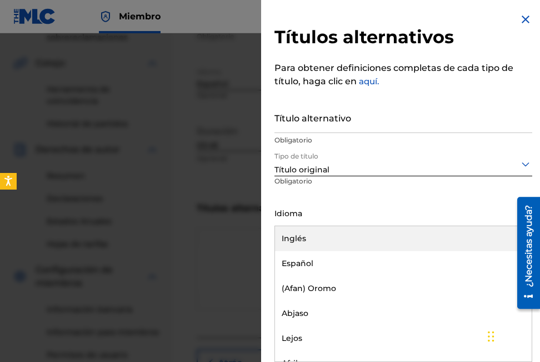
click at [302, 242] on div "Inglés" at bounding box center [403, 238] width 256 height 25
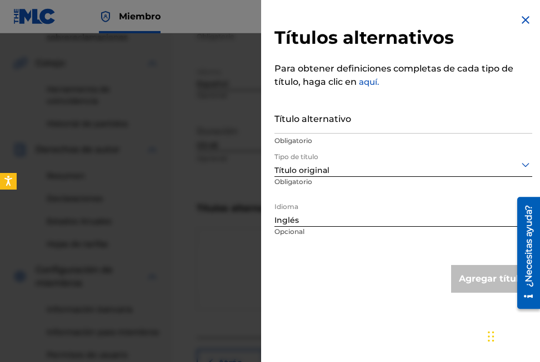
click at [311, 125] on input "Título alternativo" at bounding box center [403, 118] width 258 height 32
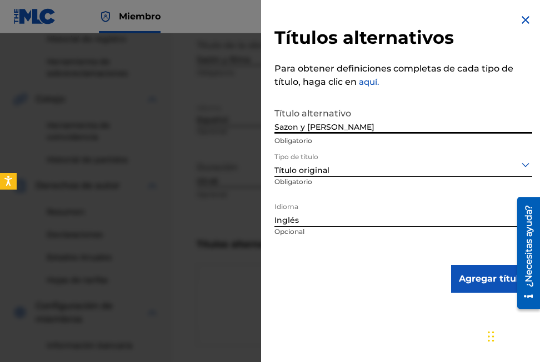
scroll to position [231, 0]
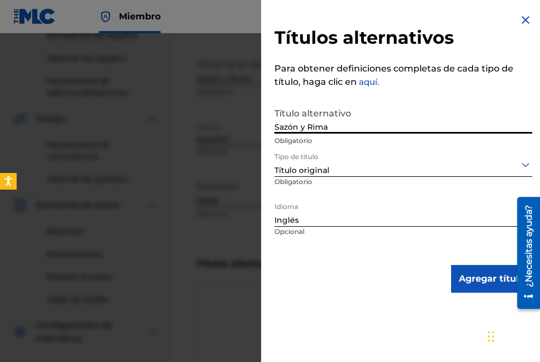
type input "Sazón y Rima"
click at [490, 285] on button "Agregar título" at bounding box center [491, 279] width 81 height 28
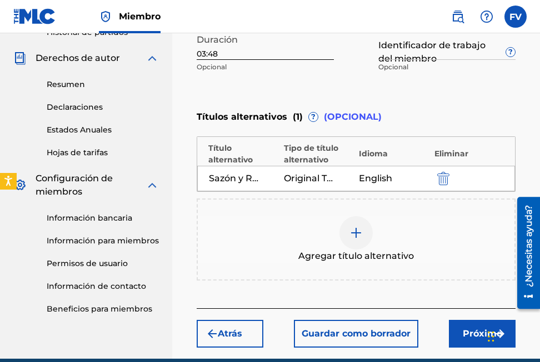
scroll to position [397, 0]
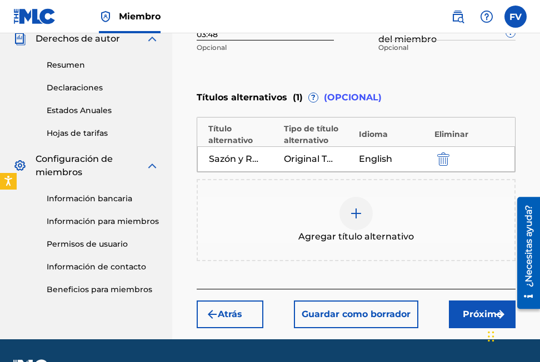
click at [451, 310] on button "Próximo" at bounding box center [482, 315] width 67 height 28
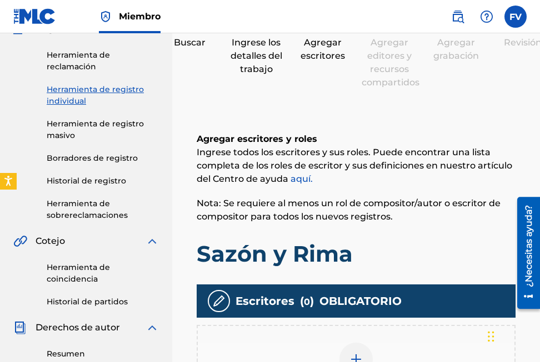
scroll to position [111, 0]
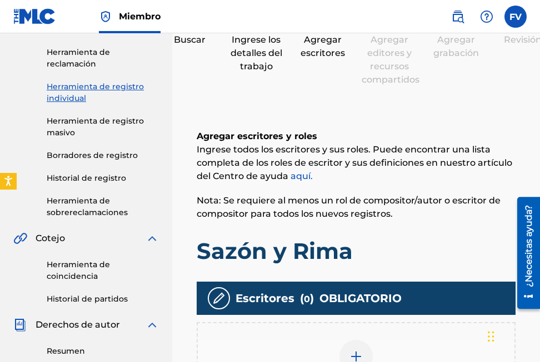
click at [294, 175] on link "aquí." at bounding box center [301, 176] width 22 height 11
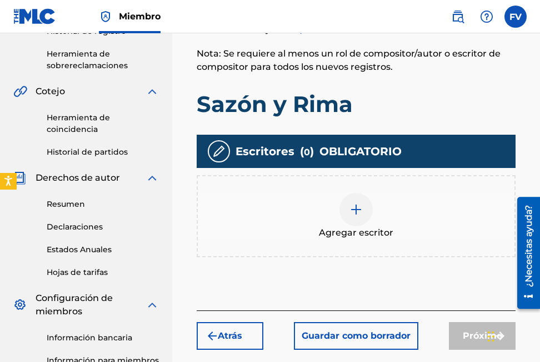
scroll to position [278, 0]
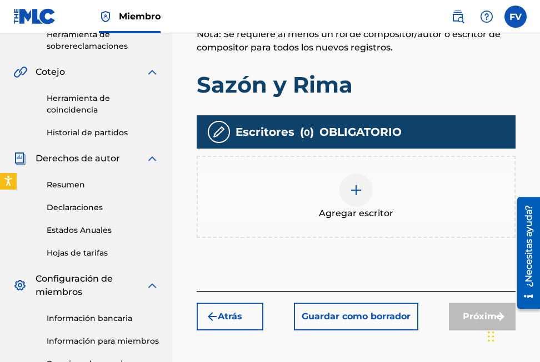
click at [363, 191] on div at bounding box center [355, 190] width 33 height 33
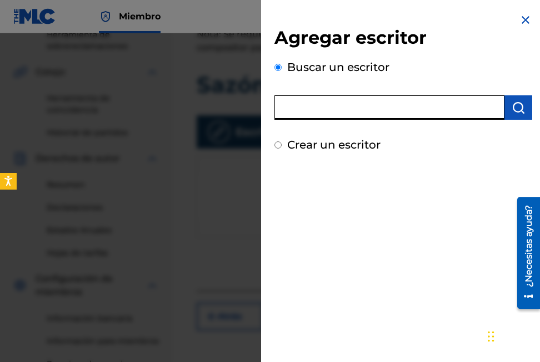
paste input "01175350365"
type input "01175350365"
click at [358, 197] on div "Agregar escritor Buscar un escritor 01175350365 Crear un escritor" at bounding box center [403, 181] width 284 height 362
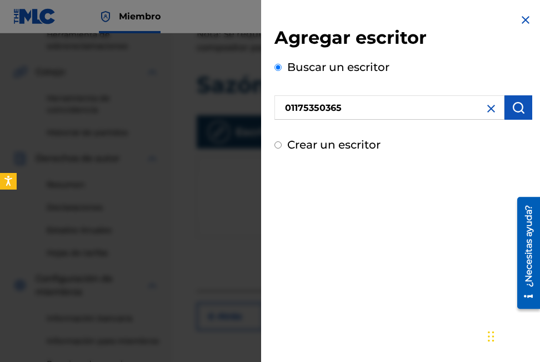
click at [513, 107] on img "submit" at bounding box center [517, 107] width 13 height 13
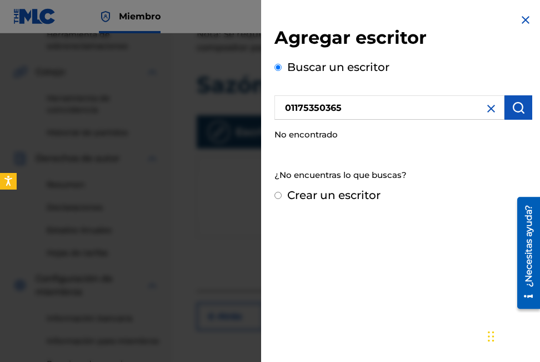
click at [326, 137] on div "No encontrado" at bounding box center [403, 135] width 258 height 24
click at [485, 110] on img at bounding box center [490, 108] width 13 height 13
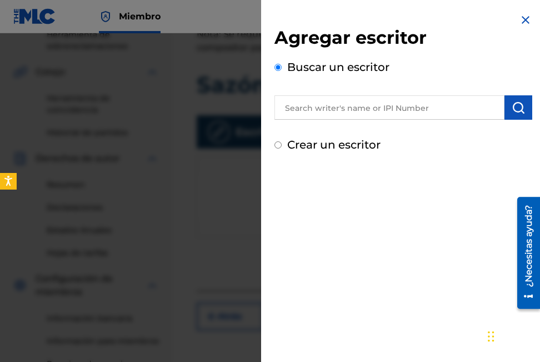
click at [271, 143] on div "Agregar escritor Buscar un escritor Crear un escritor" at bounding box center [403, 83] width 284 height 167
click at [278, 144] on input "Crear un escritor" at bounding box center [277, 145] width 7 height 7
radio input "false"
radio input "true"
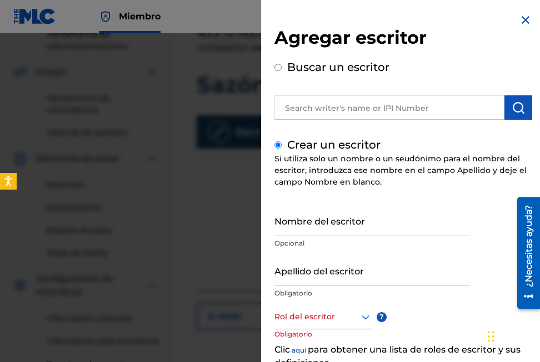
click at [306, 225] on input "Nombre del escritor" at bounding box center [371, 221] width 195 height 32
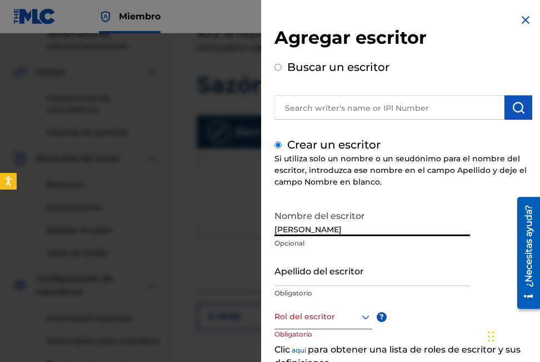
click at [343, 229] on input "Fernando Felipe Vidal Estacio" at bounding box center [371, 221] width 195 height 32
drag, startPoint x: 366, startPoint y: 229, endPoint x: 387, endPoint y: 229, distance: 20.5
click at [387, 229] on input "Fernando Felipe Vidal Estacio" at bounding box center [371, 221] width 195 height 32
drag, startPoint x: 340, startPoint y: 229, endPoint x: 404, endPoint y: 229, distance: 63.8
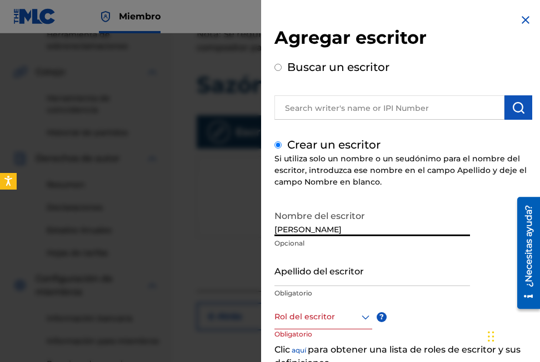
click at [404, 229] on input "Fernando Felipe Vidal Estacio" at bounding box center [371, 221] width 195 height 32
type input "[PERSON_NAME]"
click at [301, 278] on input "Apellido del escritor" at bounding box center [371, 271] width 195 height 32
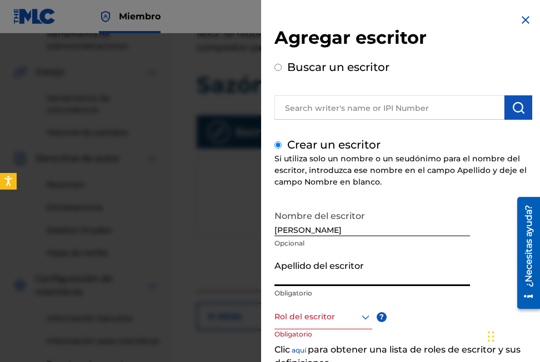
paste input "[PERSON_NAME]"
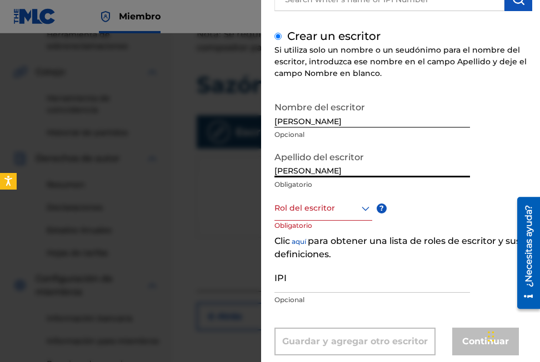
scroll to position [111, 0]
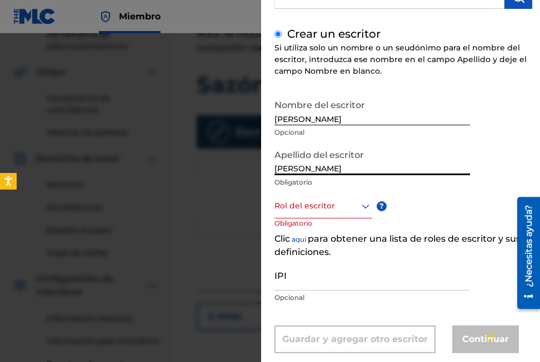
type input "[PERSON_NAME]"
click at [323, 210] on div at bounding box center [323, 206] width 98 height 14
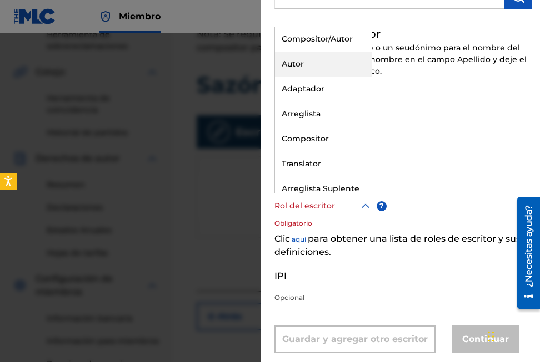
click at [307, 69] on div "Autor" at bounding box center [323, 64] width 97 height 25
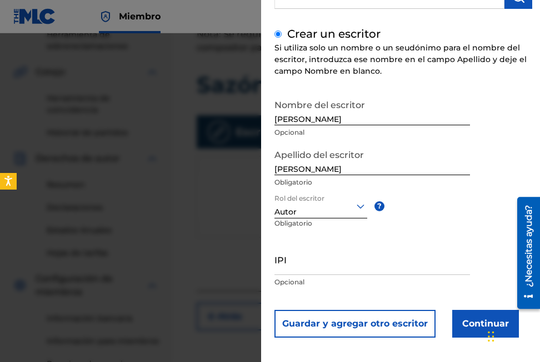
click at [339, 266] on input "IPI" at bounding box center [371, 260] width 195 height 32
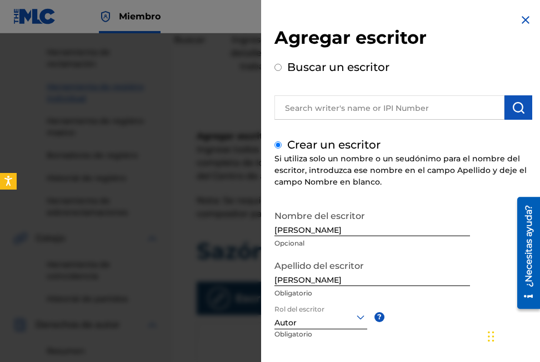
scroll to position [0, 0]
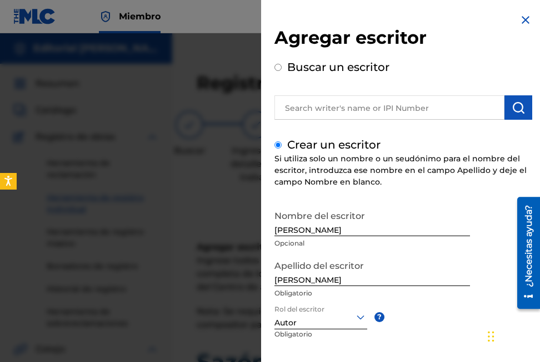
click at [411, 107] on input "text" at bounding box center [389, 107] width 230 height 24
radio input "true"
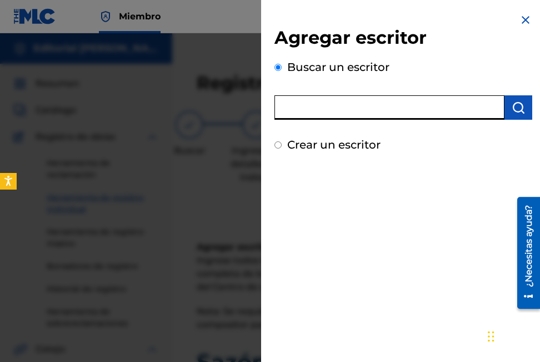
click at [522, 16] on img at bounding box center [524, 19] width 13 height 13
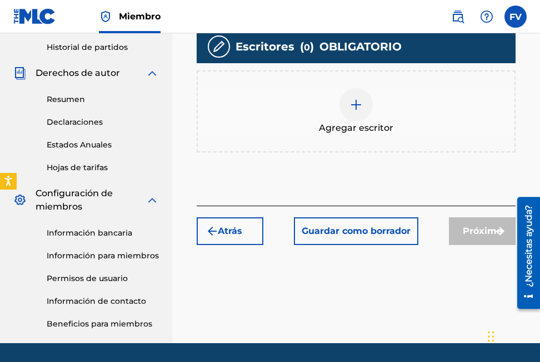
scroll to position [389, 0]
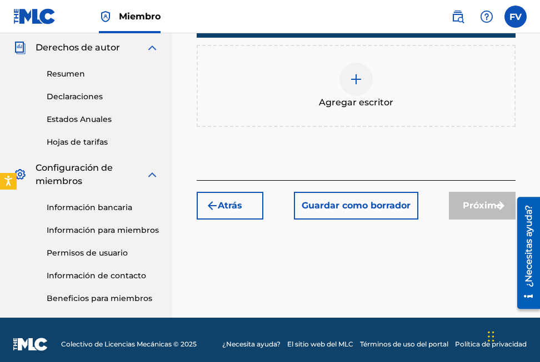
click at [92, 234] on link "Información para miembros" at bounding box center [103, 231] width 112 height 12
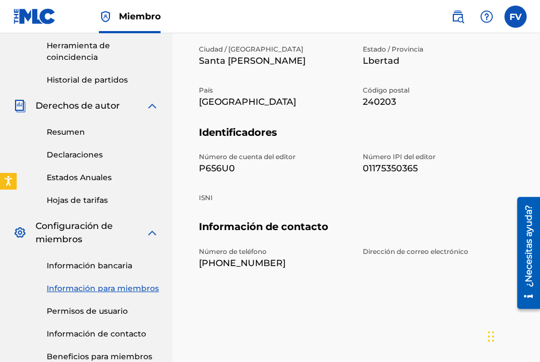
scroll to position [333, 0]
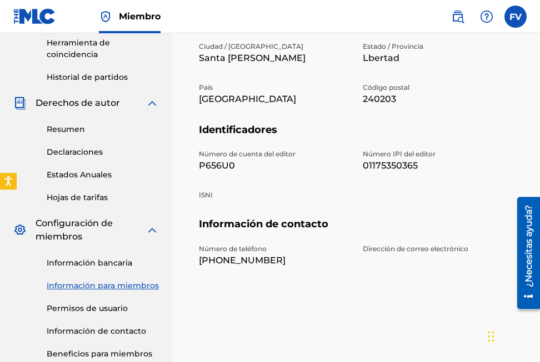
click at [375, 170] on p "01175350365" at bounding box center [437, 165] width 150 height 13
copy p "01175350365"
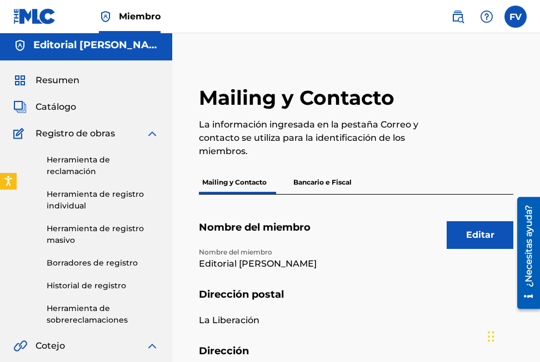
scroll to position [0, 0]
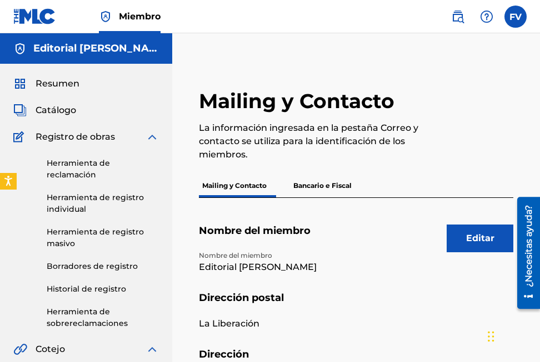
click at [303, 190] on p "Bancario e Fiscal" at bounding box center [322, 185] width 65 height 23
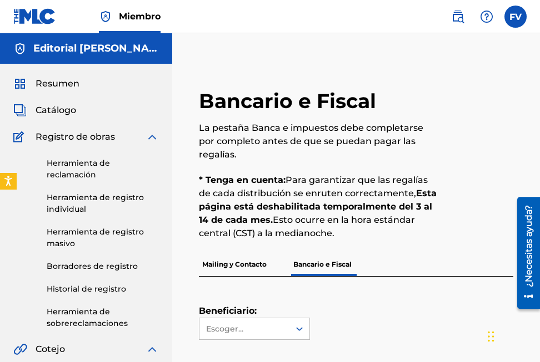
scroll to position [111, 0]
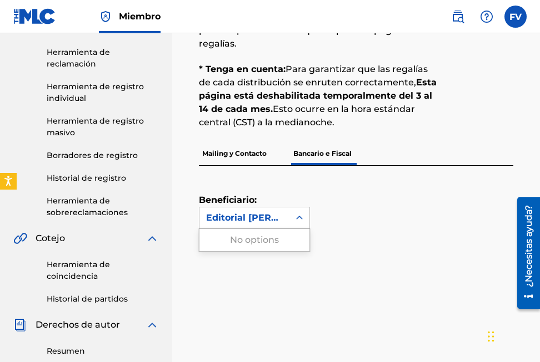
click at [295, 213] on icon at bounding box center [299, 218] width 11 height 11
click at [353, 198] on div "Beneficiario: Use Arriba y Abajo para elegir opciones, presione Entrar para sel…" at bounding box center [343, 197] width 288 height 63
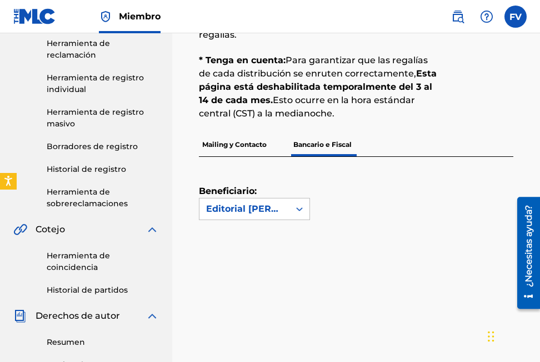
scroll to position [0, 0]
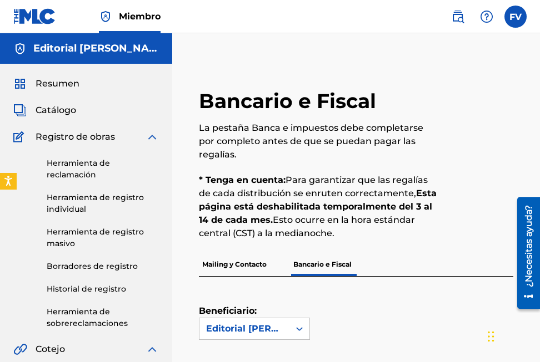
click at [54, 83] on span "Resumen" at bounding box center [58, 83] width 44 height 13
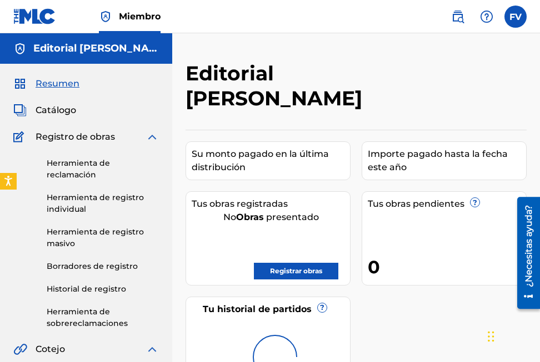
click at [54, 83] on span "Resumen" at bounding box center [58, 83] width 44 height 13
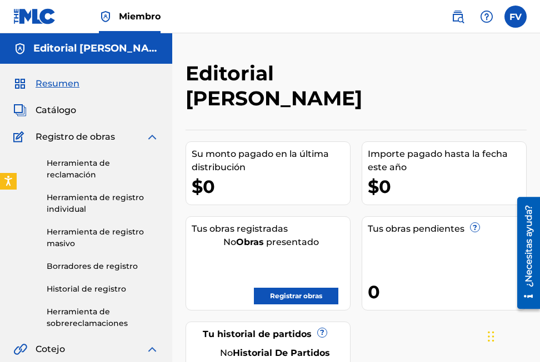
click at [291, 288] on link "Registrar obras" at bounding box center [296, 296] width 84 height 17
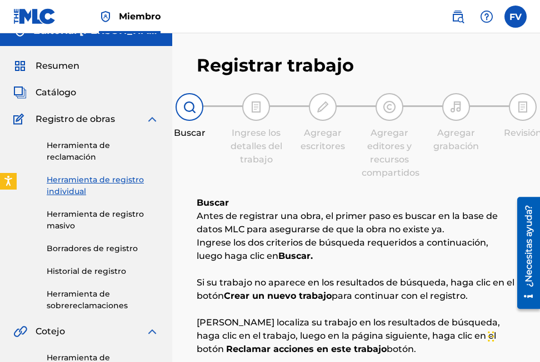
scroll to position [278, 0]
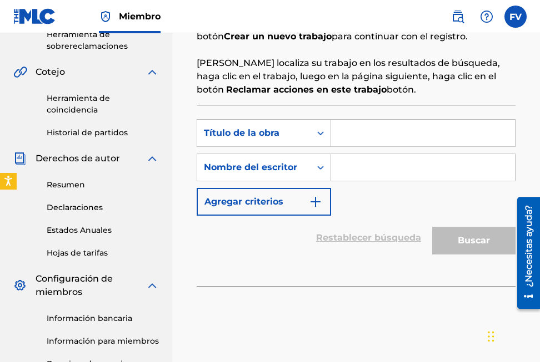
click at [351, 140] on input "Formulario de búsqueda" at bounding box center [423, 133] width 184 height 27
paste input "Sazón y Rima"
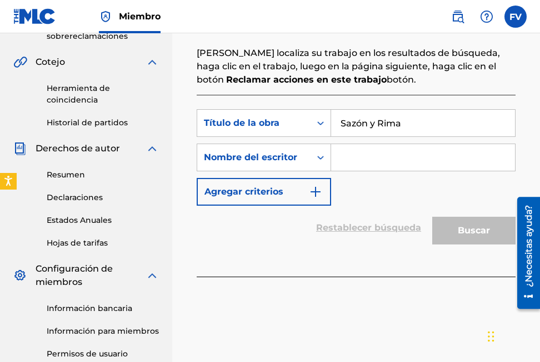
scroll to position [286, 0]
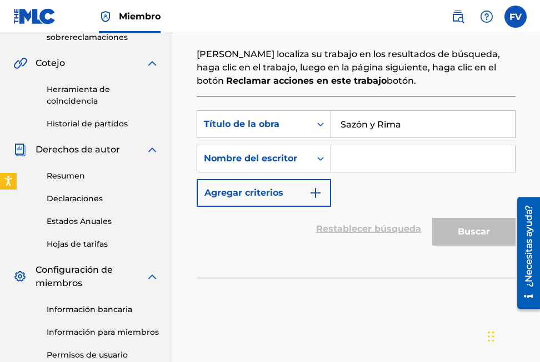
type input "Sazón y Rima"
click at [361, 163] on input "Formulario de búsqueda" at bounding box center [423, 158] width 184 height 27
type input "Fernando Felipe Vidal Estacio"
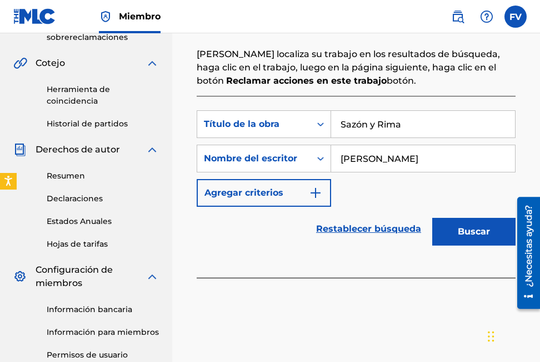
click at [445, 228] on button "Buscar" at bounding box center [473, 232] width 83 height 28
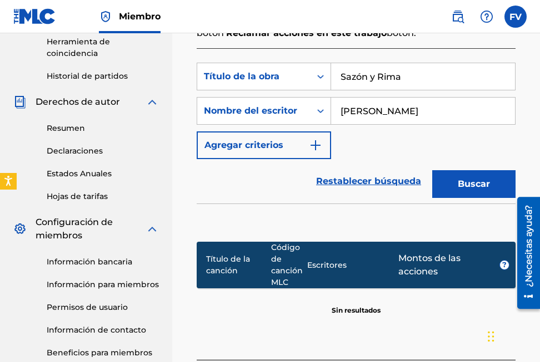
scroll to position [397, 0]
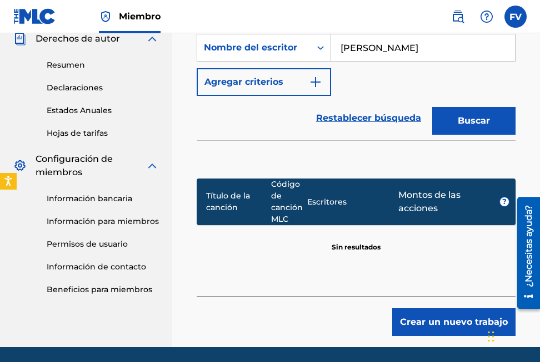
click at [437, 324] on button "Crear un nuevo trabajo" at bounding box center [453, 323] width 123 height 28
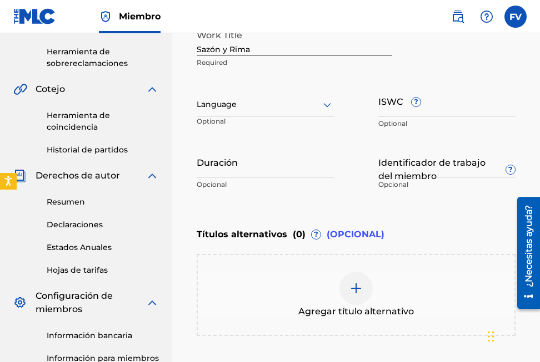
scroll to position [231, 0]
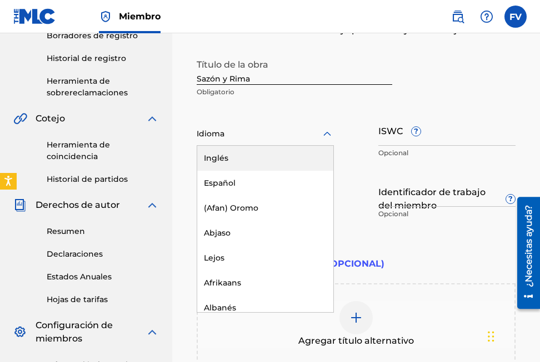
click at [248, 134] on div at bounding box center [264, 134] width 137 height 14
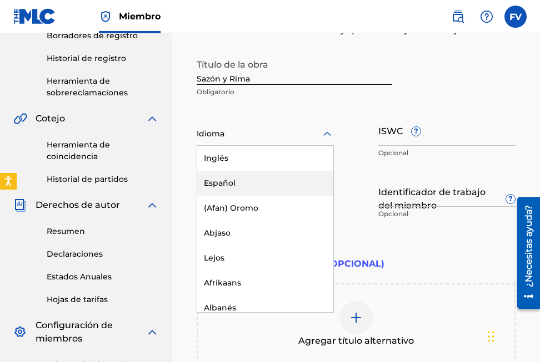
click at [219, 181] on div "Español" at bounding box center [265, 183] width 136 height 25
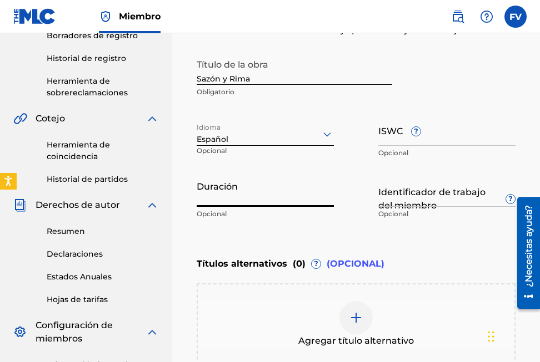
click at [261, 205] on input "Duración" at bounding box center [264, 191] width 137 height 32
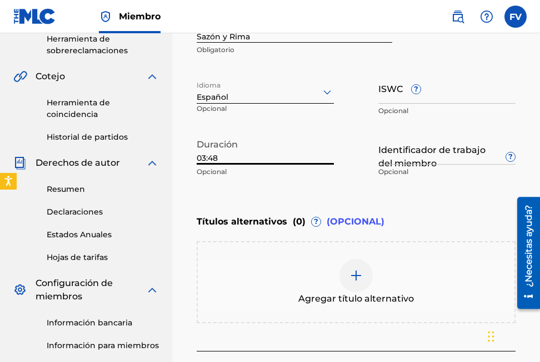
scroll to position [342, 0]
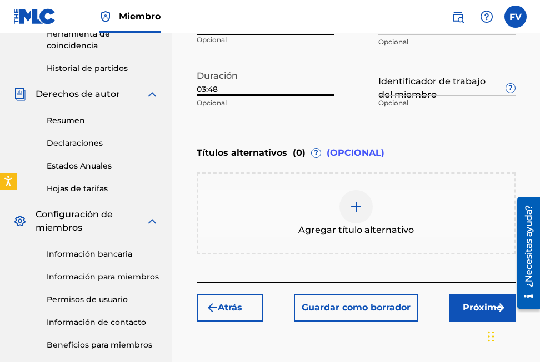
type input "03:48"
click at [361, 201] on img at bounding box center [355, 206] width 13 height 13
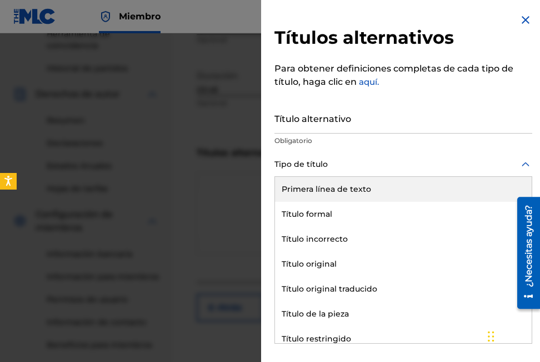
click at [319, 172] on div "Tipo de título" at bounding box center [403, 164] width 258 height 25
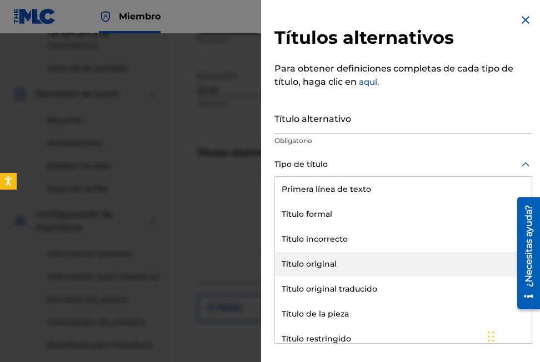
click at [311, 255] on div "Título original" at bounding box center [403, 264] width 256 height 25
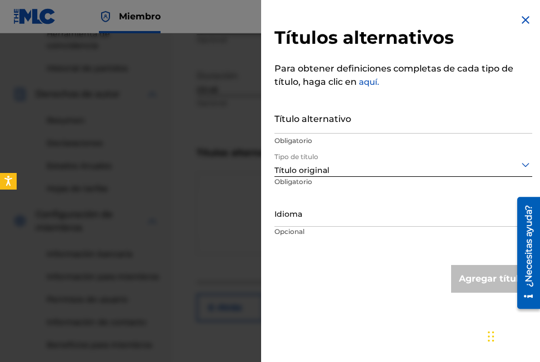
click at [314, 125] on input "Título alternativo" at bounding box center [403, 118] width 258 height 32
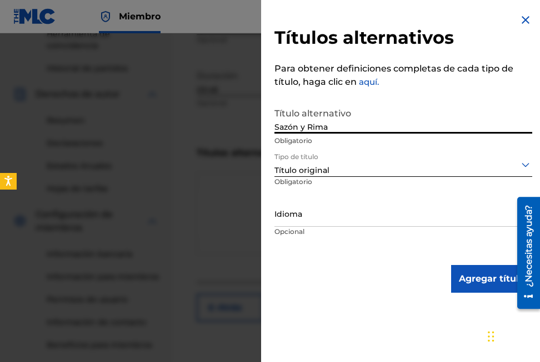
type input "Sazón y Rima"
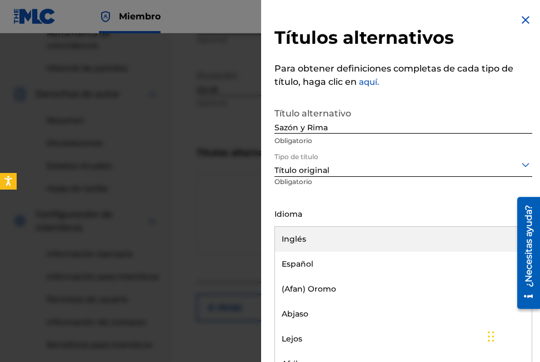
scroll to position [1, 0]
click at [300, 213] on div at bounding box center [403, 214] width 258 height 14
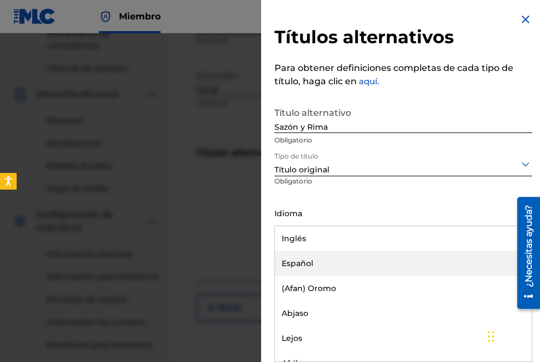
click at [304, 260] on div "Español" at bounding box center [403, 263] width 256 height 25
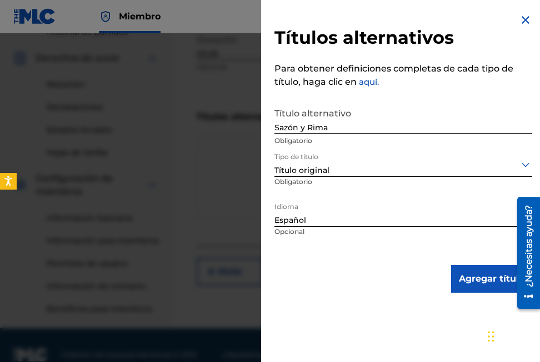
scroll to position [397, 0]
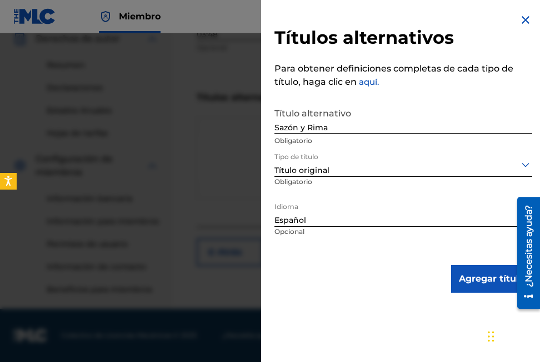
click at [478, 280] on button "Agregar título" at bounding box center [491, 279] width 81 height 28
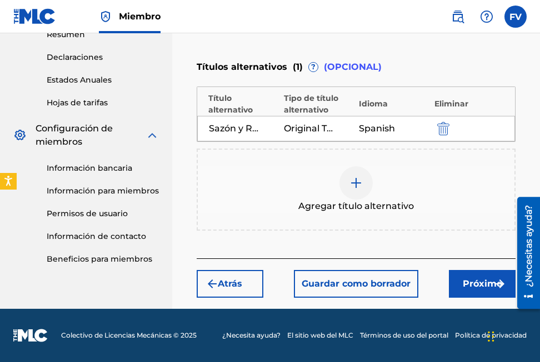
click at [461, 284] on button "Próximo" at bounding box center [482, 284] width 67 height 28
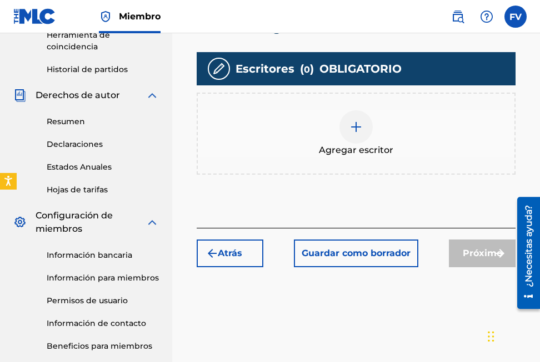
scroll to position [342, 0]
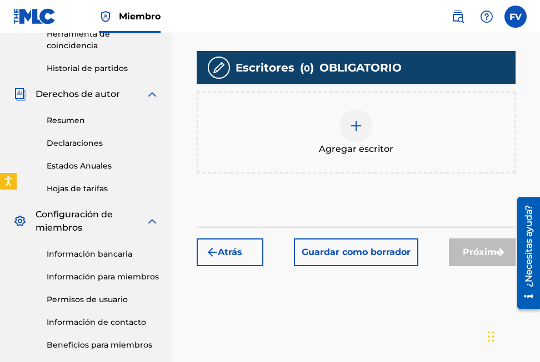
click at [361, 121] on img at bounding box center [355, 125] width 13 height 13
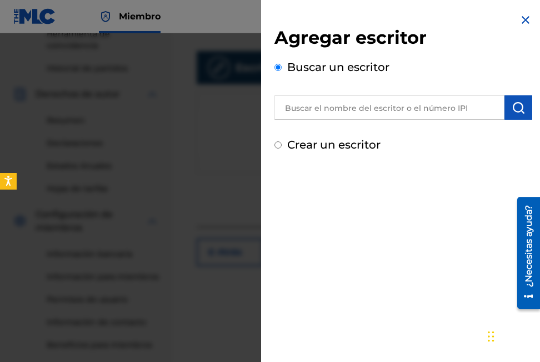
click at [372, 117] on input "text" at bounding box center [389, 107] width 230 height 24
click at [433, 104] on input "text" at bounding box center [389, 107] width 230 height 24
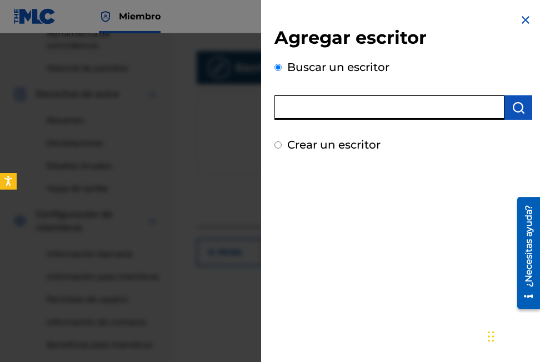
paste input "01175350365"
type input "01175350365"
click at [520, 118] on button "submit" at bounding box center [518, 107] width 28 height 24
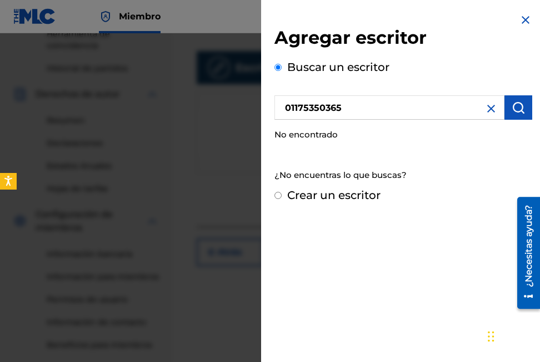
click at [487, 107] on img at bounding box center [490, 108] width 13 height 13
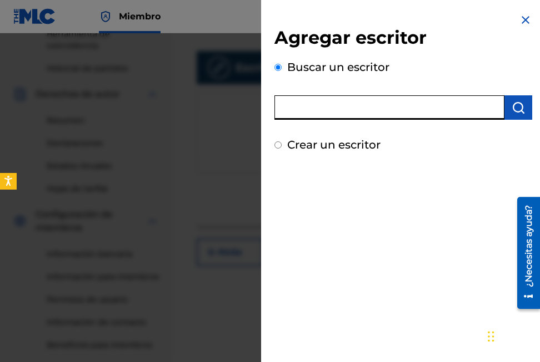
click at [409, 104] on input "text" at bounding box center [389, 107] width 230 height 24
type input "Fernando Felipe Vidal Estacio"
click at [511, 109] on img "submit" at bounding box center [517, 107] width 13 height 13
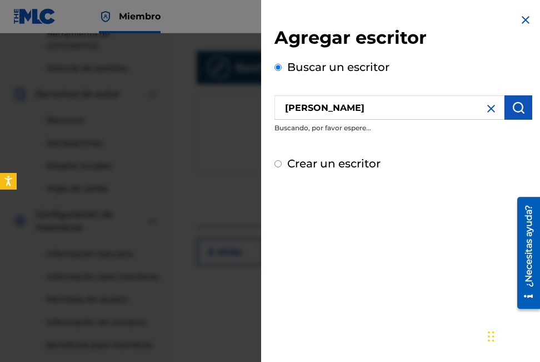
click at [511, 109] on img "submit" at bounding box center [517, 107] width 13 height 13
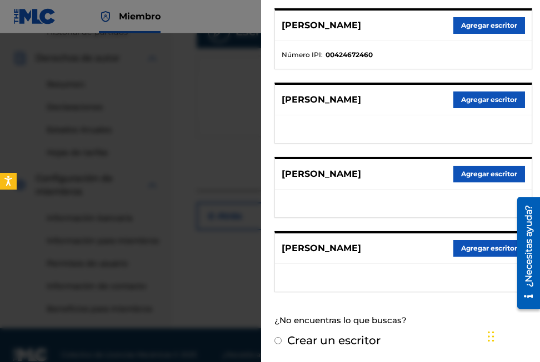
scroll to position [397, 0]
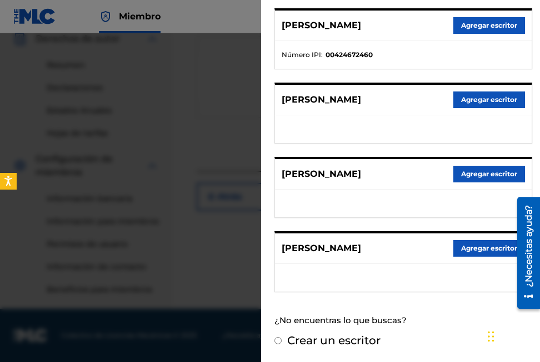
click at [301, 345] on label "Crear un escritor" at bounding box center [333, 340] width 93 height 13
radio input "true"
click at [281, 345] on input "Crear un escritor" at bounding box center [277, 340] width 7 height 7
radio input "false"
radio input "true"
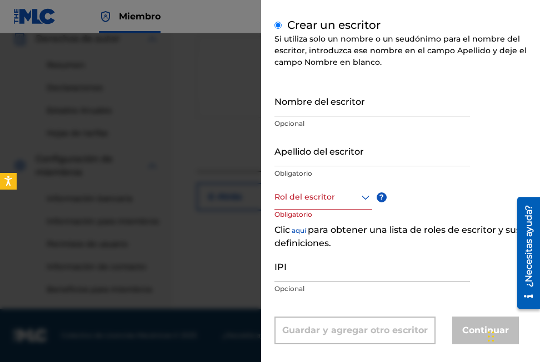
scroll to position [132, 0]
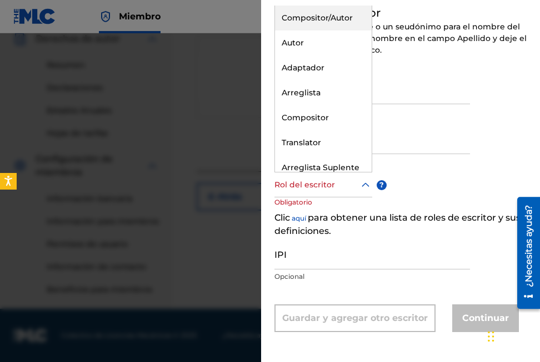
click at [324, 179] on div at bounding box center [323, 185] width 98 height 14
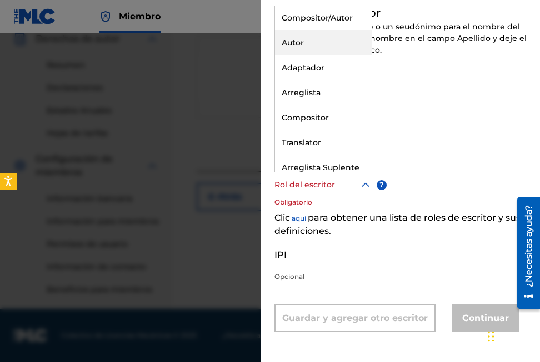
click at [306, 45] on div "Autor" at bounding box center [323, 43] width 97 height 25
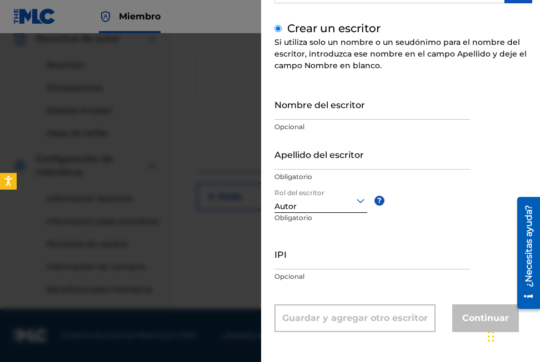
click at [312, 209] on div "Autor" at bounding box center [320, 207] width 93 height 12
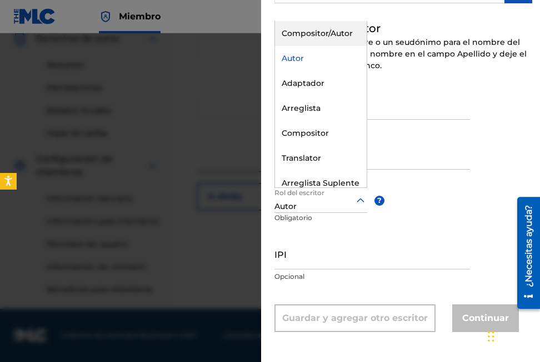
click at [316, 39] on div "Compositor/Autor" at bounding box center [321, 33] width 92 height 25
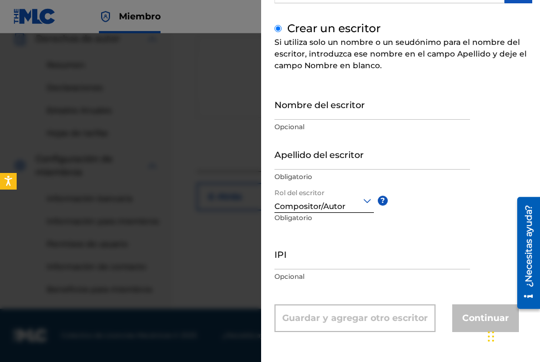
click at [324, 104] on input "Nombre del escritor" at bounding box center [371, 104] width 195 height 32
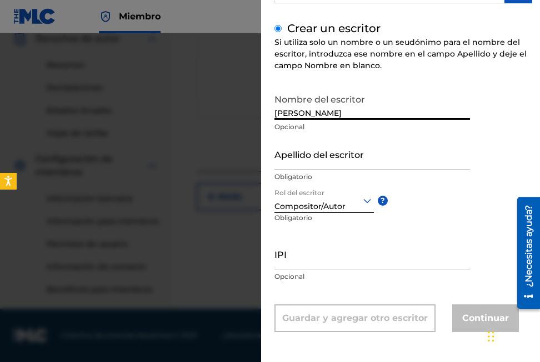
type input "[PERSON_NAME]"
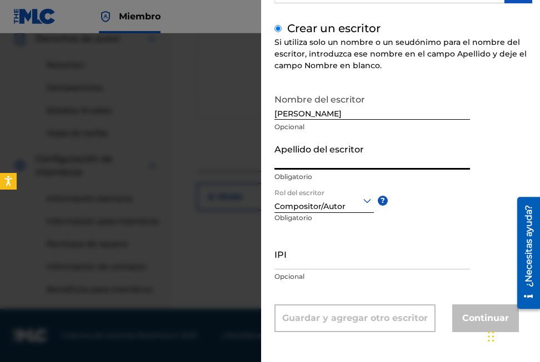
click at [333, 157] on input "Apellido del escritor" at bounding box center [371, 154] width 195 height 32
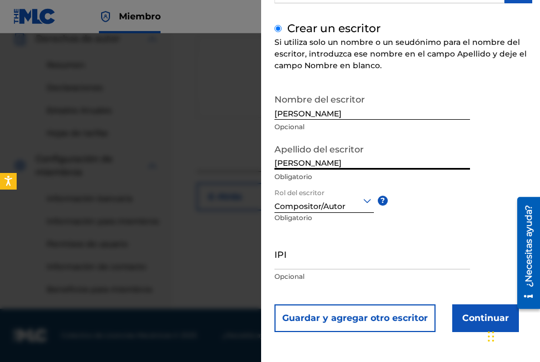
type input "[PERSON_NAME]"
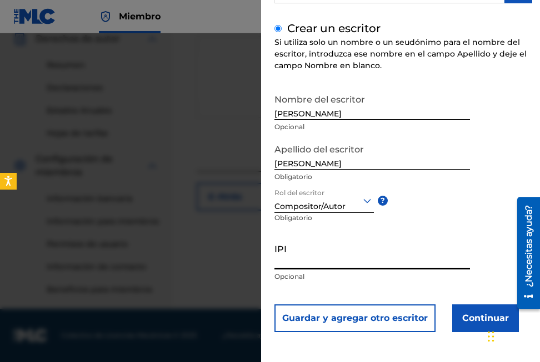
click at [310, 256] on input "IPI" at bounding box center [371, 254] width 195 height 32
paste input "01175350365"
type input "01175350365"
click at [417, 84] on div "Crear un escritor Si utiliza solo un nombre o un seudónimo para el nombre del e…" at bounding box center [403, 176] width 258 height 313
click at [463, 319] on button "Continuar" at bounding box center [485, 319] width 67 height 28
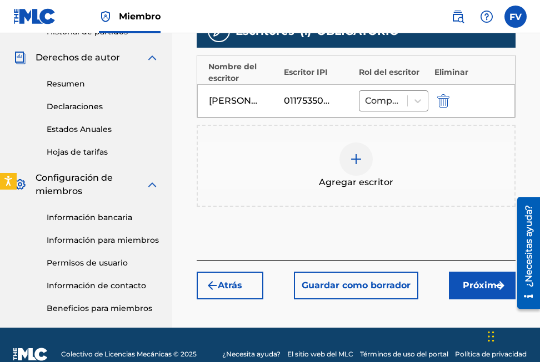
scroll to position [397, 0]
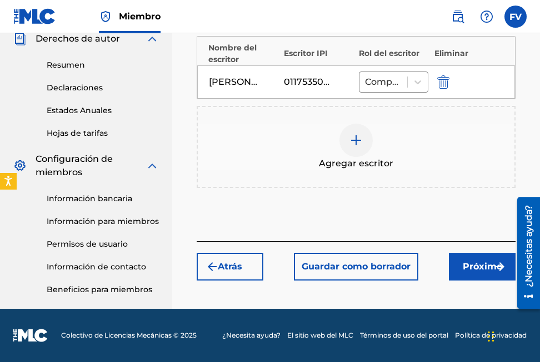
click at [468, 266] on font "Próximo" at bounding box center [481, 266] width 39 height 13
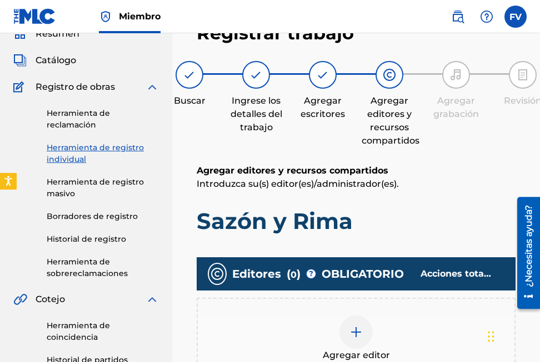
scroll to position [161, 0]
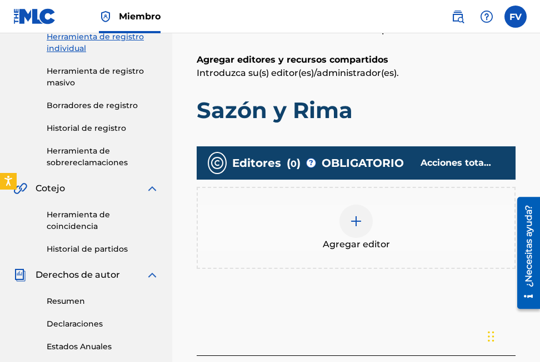
click at [360, 234] on div at bounding box center [355, 221] width 33 height 33
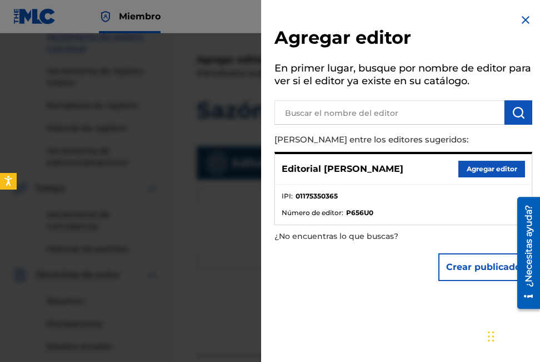
click at [467, 171] on button "Agregar editor" at bounding box center [491, 169] width 67 height 17
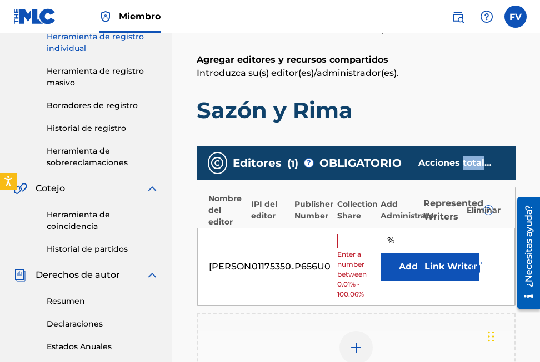
click at [467, 171] on div "Editores ( 1 ) ? OBLIGATORIO Acciones totales: 0 %" at bounding box center [355, 163] width 319 height 33
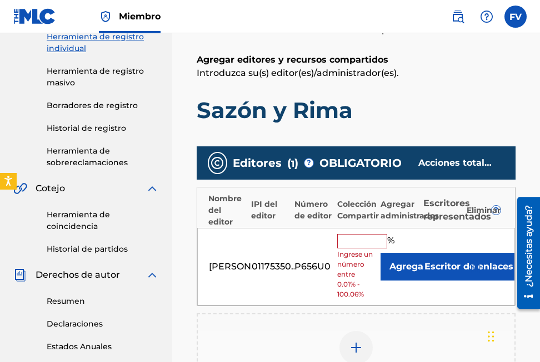
click at [379, 237] on input "text" at bounding box center [362, 241] width 50 height 14
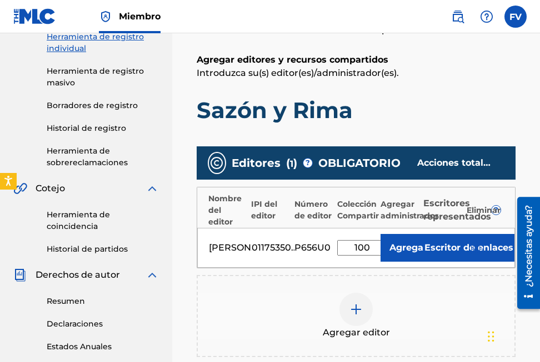
type input "100"
click at [443, 250] on button "Escritor de enlaces" at bounding box center [468, 248] width 91 height 28
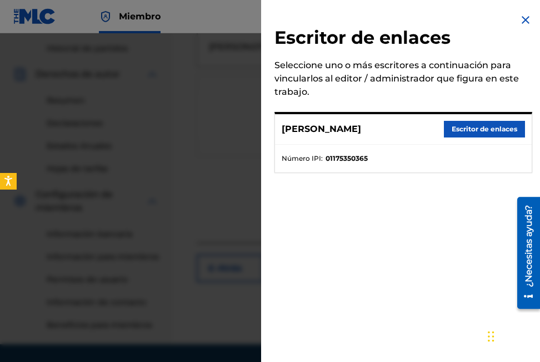
scroll to position [397, 0]
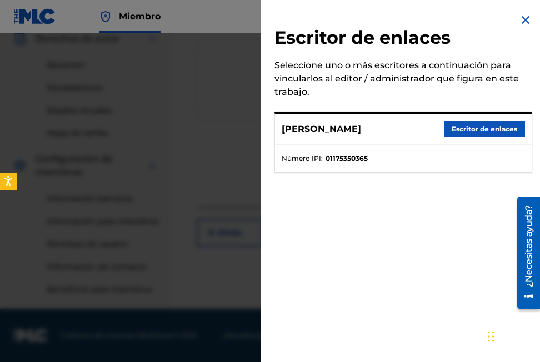
click at [493, 131] on button "Escritor de enlaces" at bounding box center [484, 129] width 81 height 17
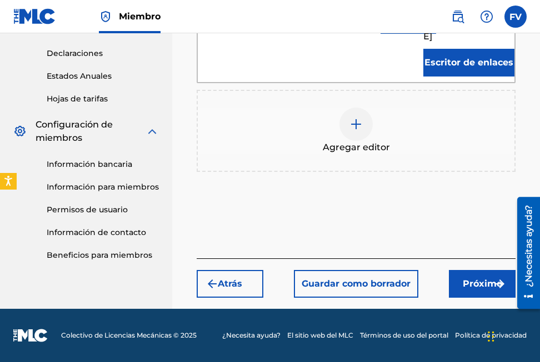
scroll to position [493, 0]
click at [477, 291] on font "Próximo" at bounding box center [481, 284] width 39 height 13
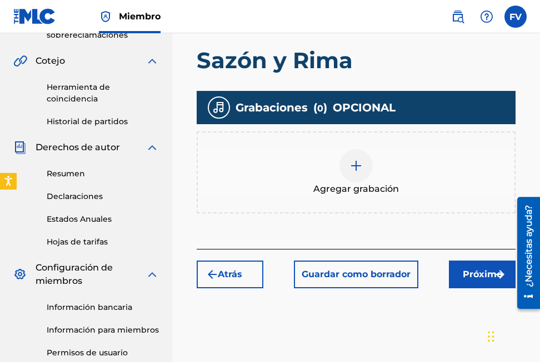
scroll to position [216, 0]
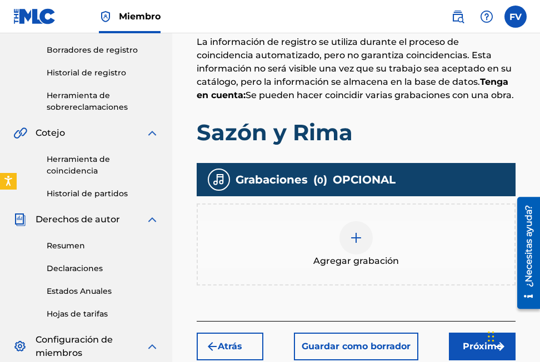
click at [352, 244] on img at bounding box center [355, 237] width 13 height 13
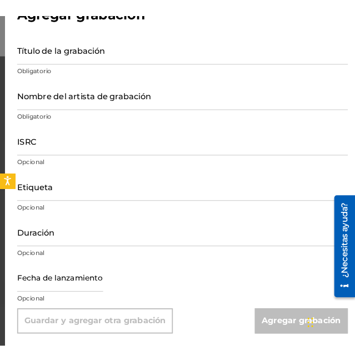
scroll to position [37, 0]
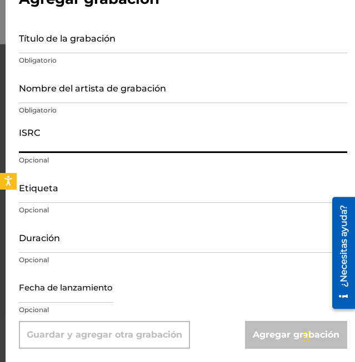
click at [110, 145] on input "ISRC" at bounding box center [183, 138] width 328 height 32
paste input "USL4Q2023727"
type input "USL4Q2023727"
type input "Add Recording"
type input "USL4Q2023727"
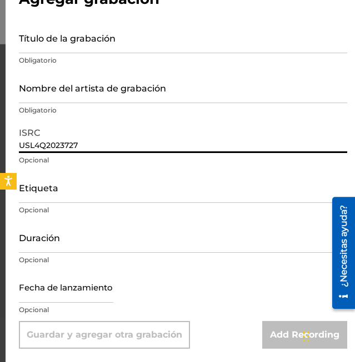
click at [38, 239] on input "Duración" at bounding box center [183, 237] width 328 height 32
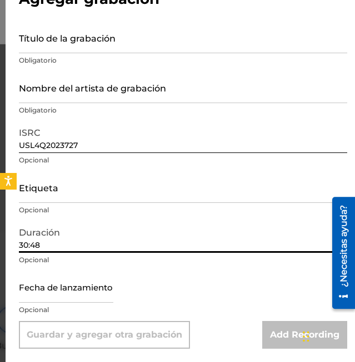
scroll to position [439, 0]
type input "30:48"
click at [67, 294] on input "text" at bounding box center [66, 287] width 94 height 32
select select "7"
select select "2025"
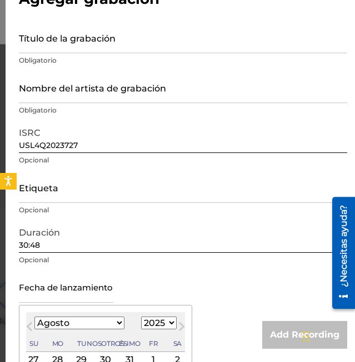
scroll to position [140, 0]
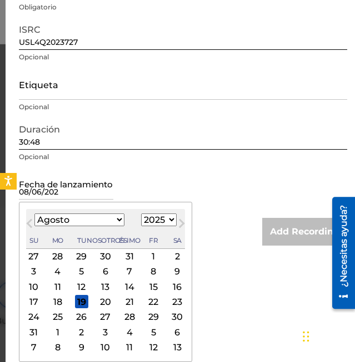
type input "08/06/2020"
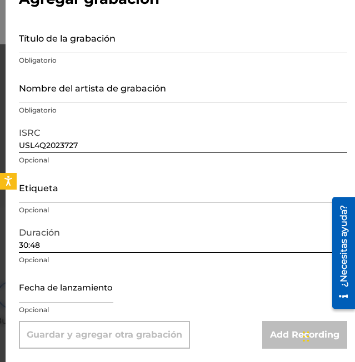
scroll to position [37, 0]
click at [207, 168] on form "Título de la grabación Obligatorio Nombre del artista de grabación Obligatorio …" at bounding box center [183, 185] width 328 height 327
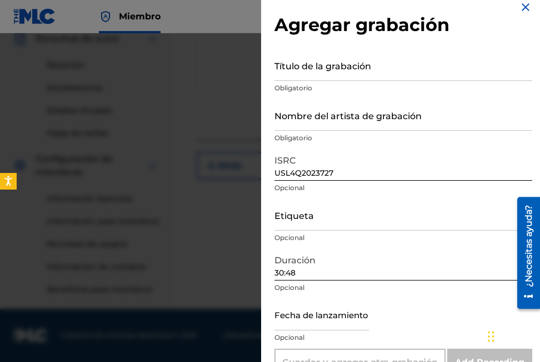
scroll to position [0, 0]
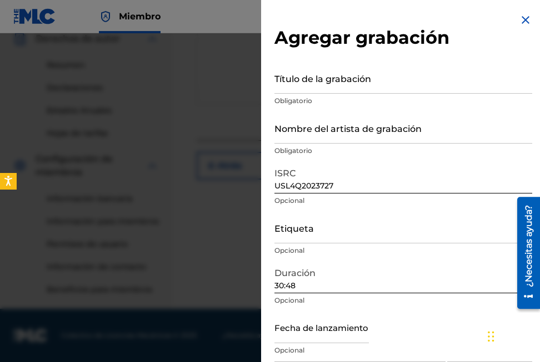
click at [337, 65] on input "Título de la grabación" at bounding box center [403, 78] width 258 height 32
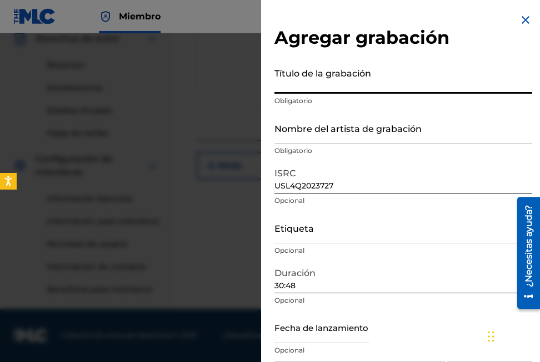
click at [316, 84] on input "Título de la grabación" at bounding box center [403, 78] width 258 height 32
paste input "Sazón y Rima"
type input "Sazón y Rima"
click at [318, 136] on input "Nombre del artista de grabación" at bounding box center [403, 128] width 258 height 32
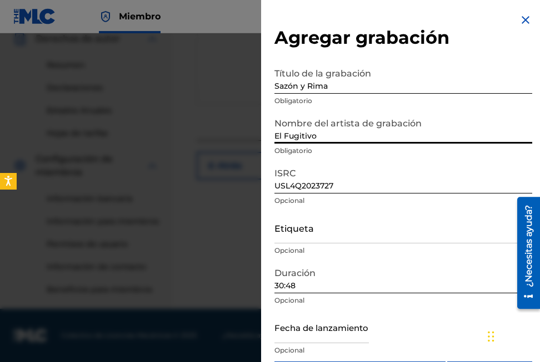
scroll to position [41, 0]
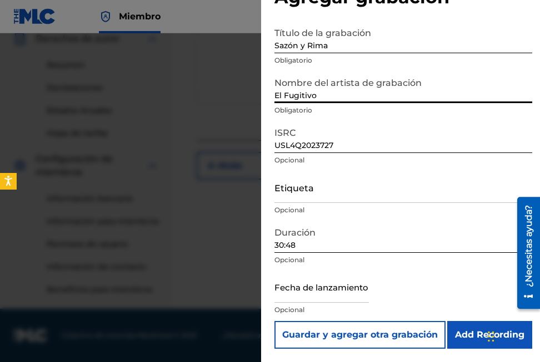
type input "El Fugitivo"
click at [328, 311] on p "Opcional" at bounding box center [403, 310] width 258 height 10
click at [307, 295] on input "text" at bounding box center [321, 287] width 94 height 32
select select "7"
select select "2025"
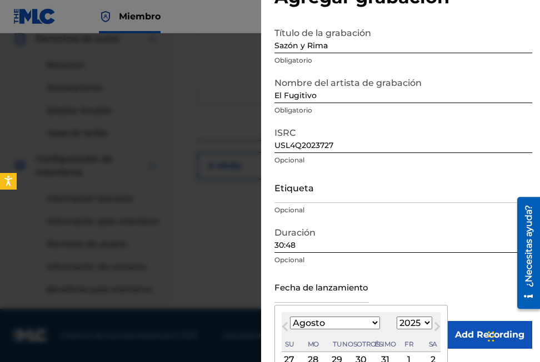
click at [446, 190] on form "Título de la grabación Sazón y Rima Obligatorio Nombre del artista de grabación…" at bounding box center [403, 185] width 258 height 327
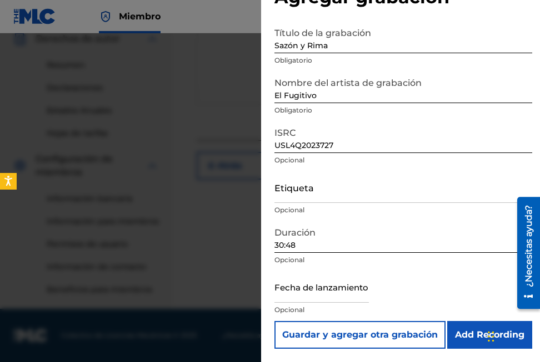
select select "7"
select select "2025"
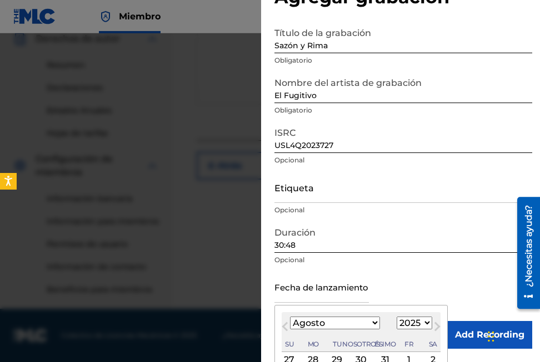
click at [330, 289] on input "text" at bounding box center [321, 287] width 94 height 32
type input "08/06/2020"
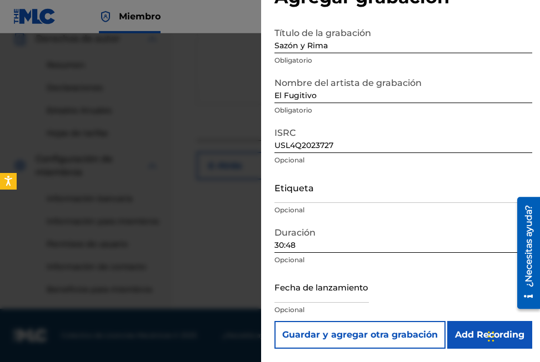
click at [460, 184] on form "Título de la grabación Sazón y Rima Obligatorio Nombre del artista de grabación…" at bounding box center [403, 185] width 258 height 327
select select "7"
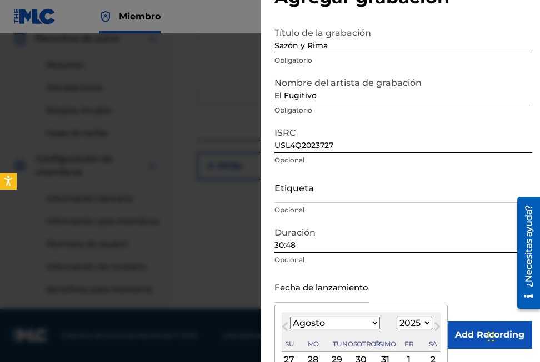
click at [356, 293] on input "text" at bounding box center [321, 287] width 94 height 32
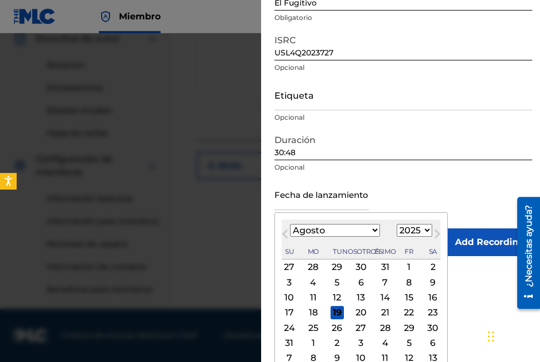
scroll to position [144, 0]
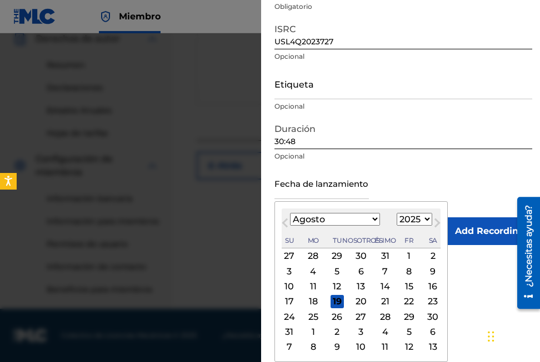
click at [396, 216] on select "1899 1900 1901 1902 1903 1904 1905 1906 1907 1908 1909 1910 1911 1912 1913 1914…" at bounding box center [414, 219] width 36 height 13
select select "2020"
click at [396, 213] on select "1899 1900 1901 1902 1903 1904 1905 1906 1907 1908 1909 1910 1911 1912 1913 1914…" at bounding box center [414, 219] width 36 height 13
click at [378, 270] on div "6" at bounding box center [384, 271] width 13 height 13
type input "August 6 2020"
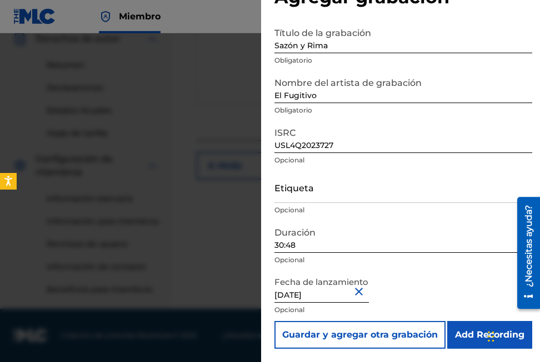
scroll to position [41, 0]
click at [478, 330] on input "Add Recording" at bounding box center [489, 335] width 85 height 28
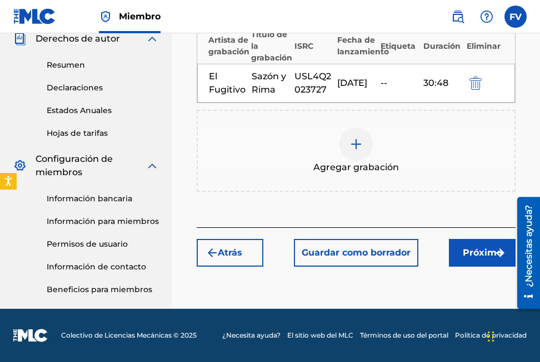
click at [462, 259] on font "Próximo" at bounding box center [481, 252] width 39 height 13
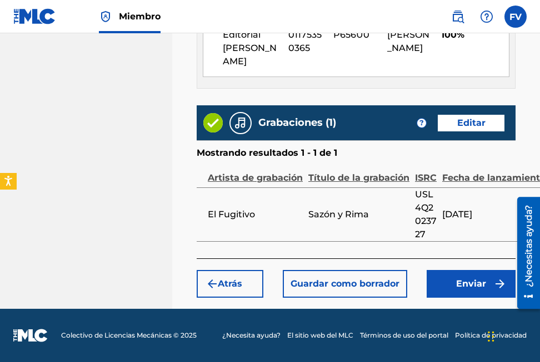
scroll to position [841, 0]
click at [303, 282] on button "Guardar como borrador" at bounding box center [345, 284] width 124 height 28
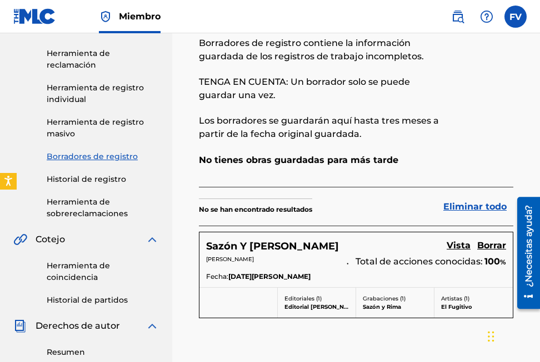
scroll to position [111, 0]
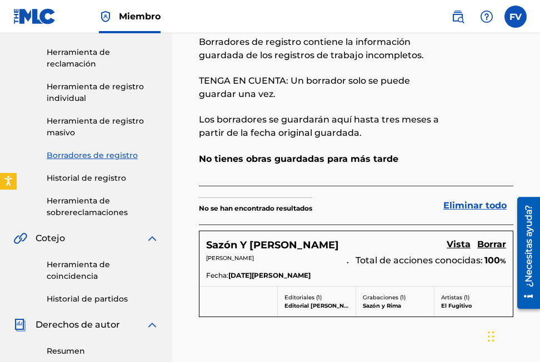
click at [458, 238] on link "Vista" at bounding box center [458, 245] width 24 height 15
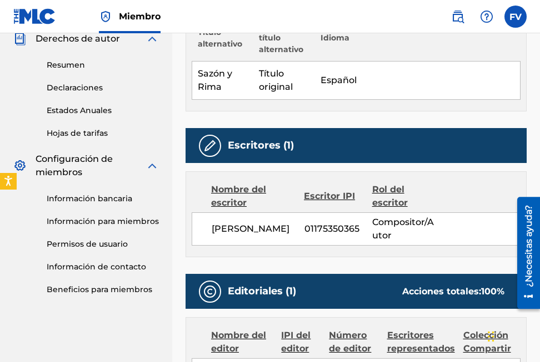
scroll to position [397, 0]
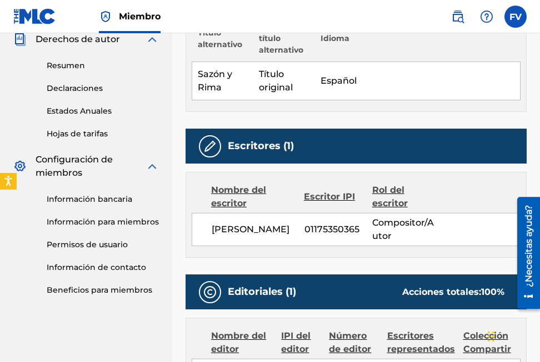
click at [100, 201] on link "Información bancaria" at bounding box center [103, 200] width 112 height 12
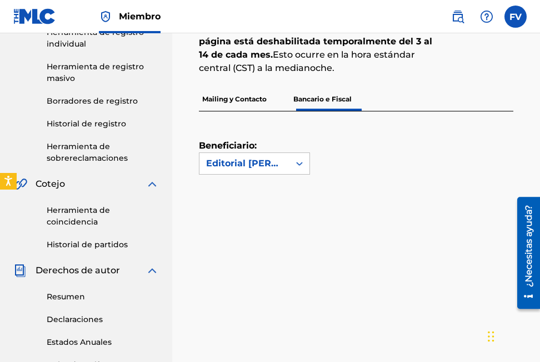
scroll to position [167, 0]
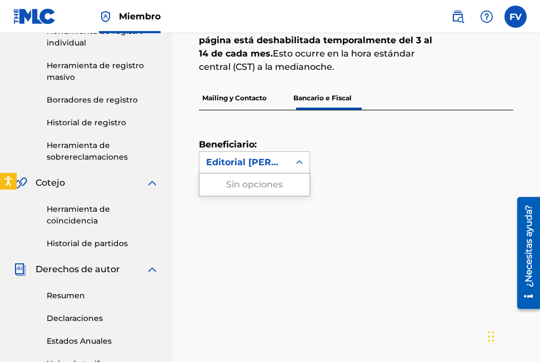
click at [253, 156] on div "Editorial [PERSON_NAME]" at bounding box center [244, 162] width 77 height 13
click at [357, 121] on div "Beneficiario: Use Arriba y Abajo para elegir opciones, presione Entrar para sel…" at bounding box center [343, 141] width 288 height 63
click at [323, 87] on p "Bancario e Fiscal" at bounding box center [322, 98] width 65 height 23
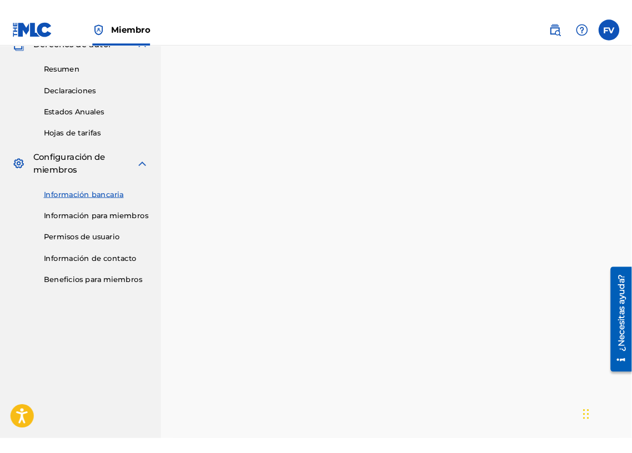
scroll to position [473, 0]
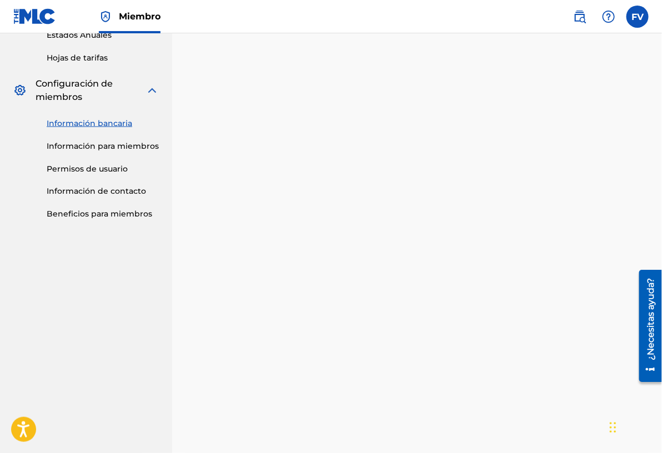
click at [539, 235] on div "Beneficiario: Editorial Felipe Vidal" at bounding box center [417, 128] width 436 height 702
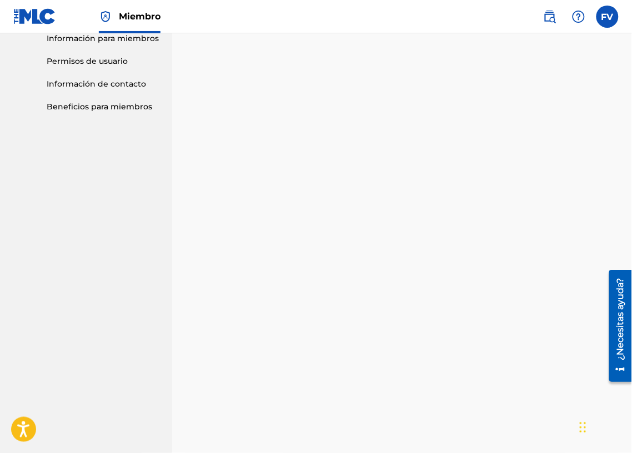
scroll to position [556, 0]
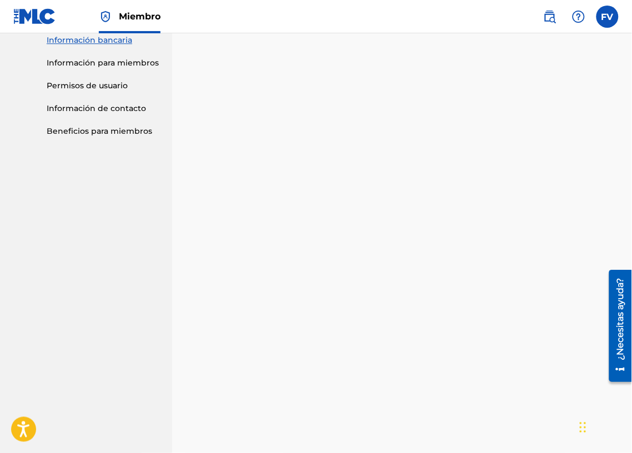
drag, startPoint x: 576, startPoint y: 248, endPoint x: 187, endPoint y: 231, distance: 390.0
click at [187, 231] on div "Bancario e Fiscal La pestaña Banca e impuestos debe completarse por completo an…" at bounding box center [401, 28] width 433 height 990
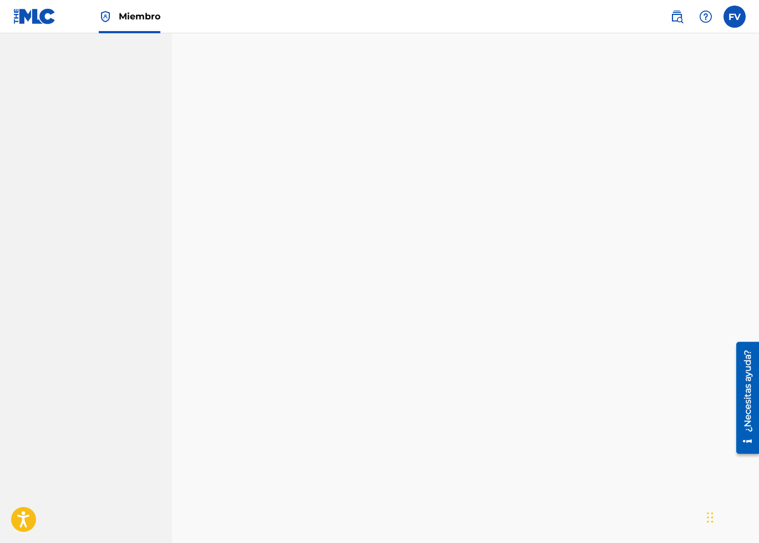
scroll to position [215, 0]
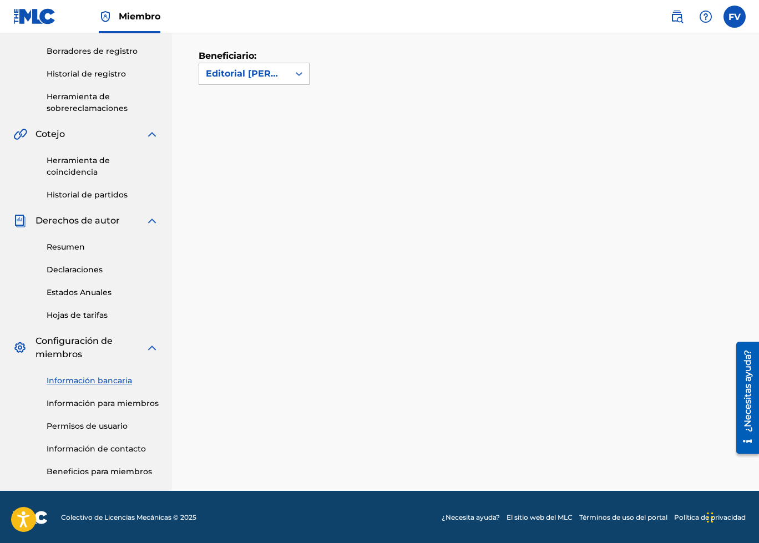
click at [250, 103] on div "Beneficiario: Editorial Felipe Vidal" at bounding box center [466, 129] width 534 height 215
click at [219, 73] on div "Editorial [PERSON_NAME]" at bounding box center [244, 73] width 77 height 13
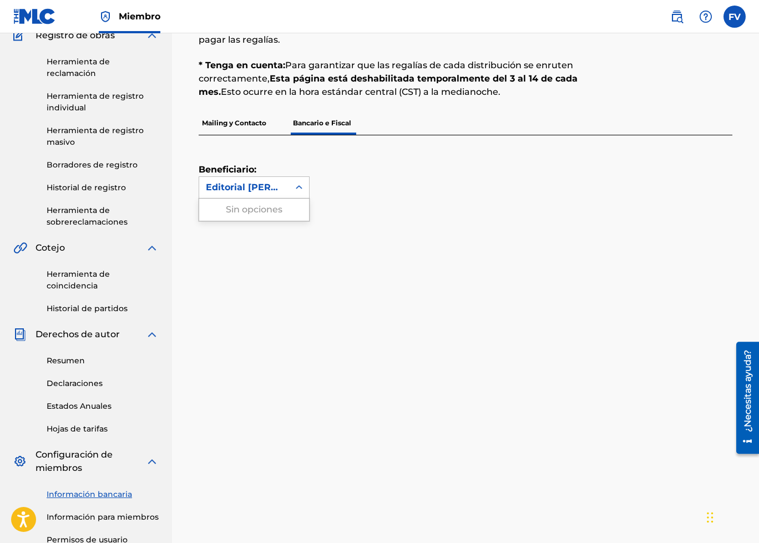
scroll to position [0, 0]
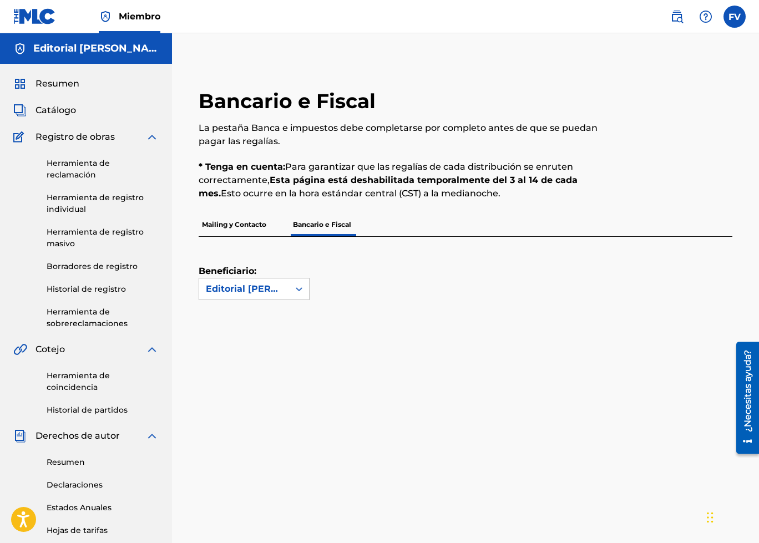
drag, startPoint x: 478, startPoint y: 200, endPoint x: 472, endPoint y: 204, distance: 7.0
click at [476, 204] on div "Bancario e Fiscal La pestaña Banca e impuestos debe completarse por completo an…" at bounding box center [404, 151] width 411 height 124
click at [257, 216] on p "Mailing y Contacto" at bounding box center [234, 224] width 71 height 23
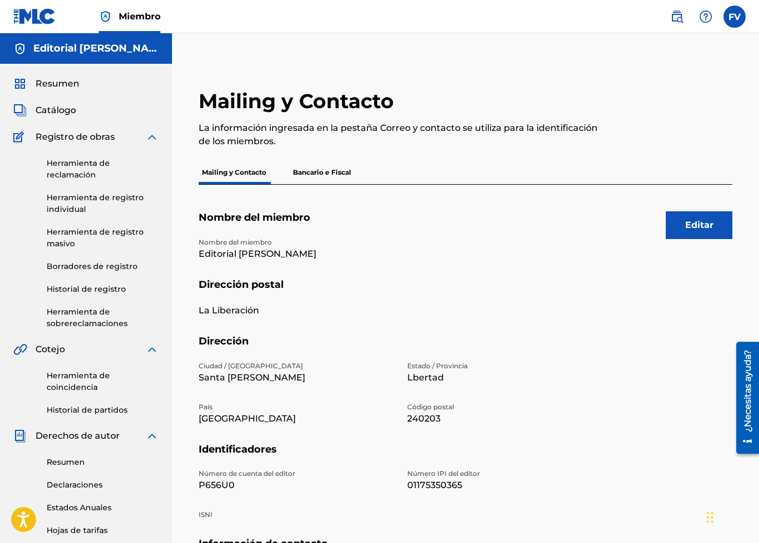
click at [323, 170] on p "Bancario e Fiscal" at bounding box center [322, 172] width 65 height 23
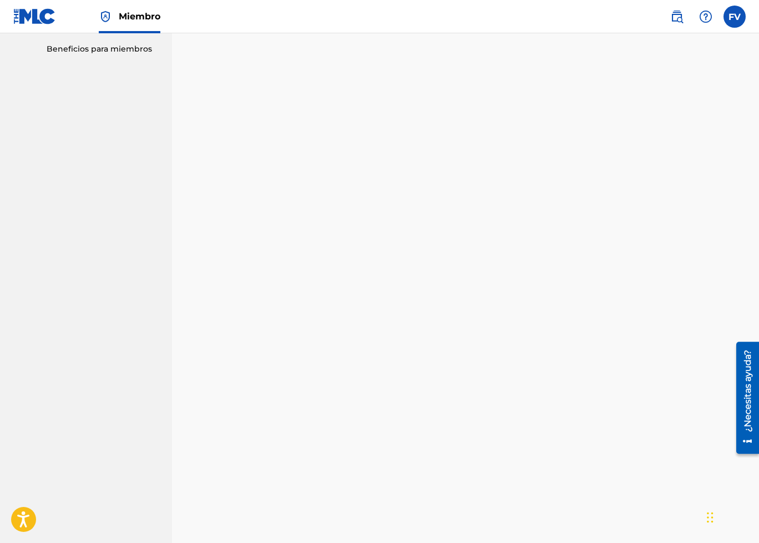
scroll to position [971, 0]
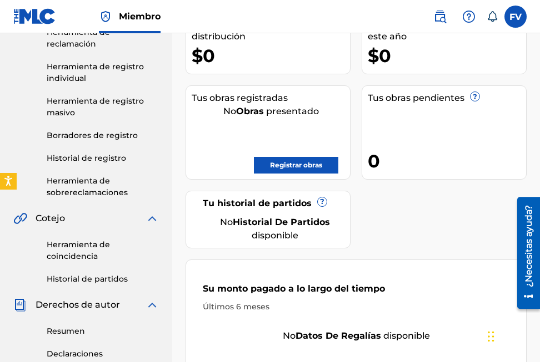
scroll to position [56, 0]
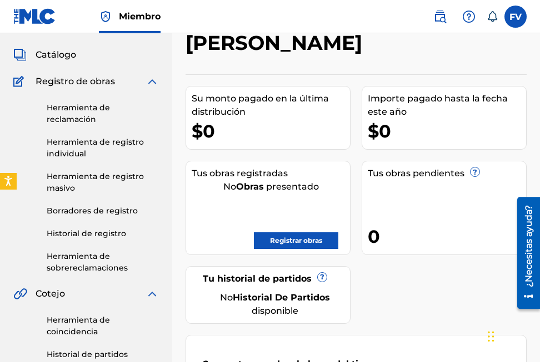
click at [56, 84] on span "Registro de obras" at bounding box center [75, 81] width 79 height 13
click at [47, 54] on span "Catálogo" at bounding box center [56, 54] width 41 height 13
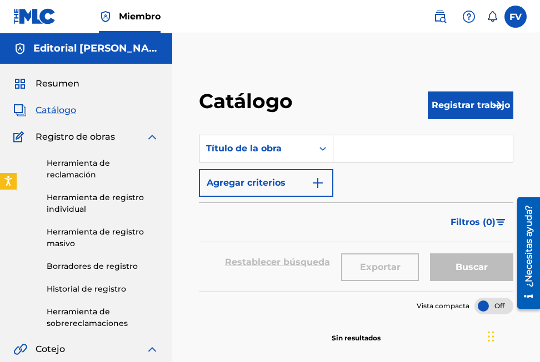
click at [441, 21] on img at bounding box center [439, 16] width 13 height 13
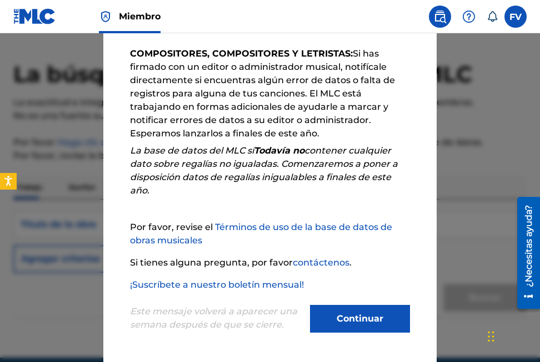
scroll to position [79, 0]
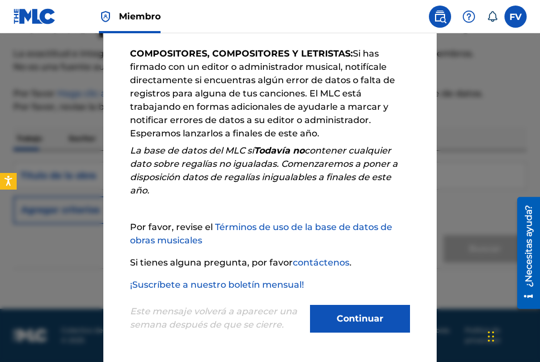
click at [374, 319] on button "Continuar" at bounding box center [360, 319] width 100 height 28
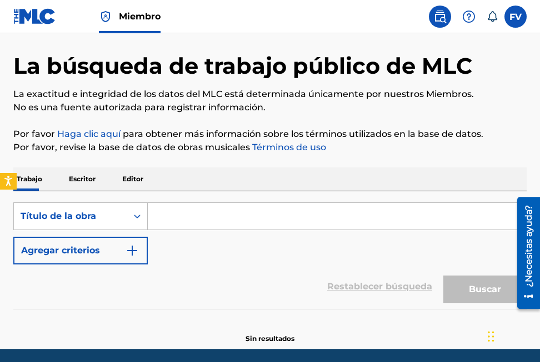
scroll to position [0, 0]
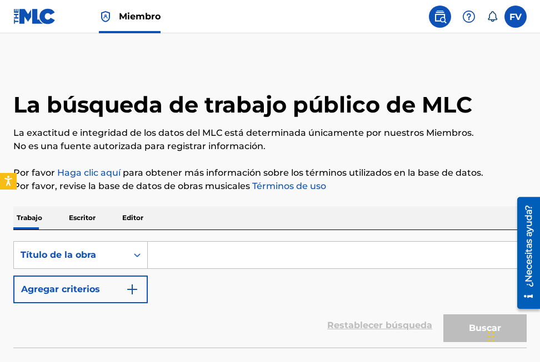
drag, startPoint x: 48, startPoint y: 114, endPoint x: 51, endPoint y: 121, distance: 7.7
click at [48, 114] on h1 "La búsqueda de trabajo público de MLC" at bounding box center [242, 105] width 458 height 28
click at [517, 17] on label at bounding box center [515, 17] width 22 height 22
click at [515, 17] on input "FV Fernando Felipe Vidal Estacio f_92nando@hotmail.com Notification Preferences…" at bounding box center [515, 17] width 0 height 0
click at [517, 17] on div "FV FV Fernando Felipe Vidal Estacio f_92nando@hotmail.com Notification Preferen…" at bounding box center [515, 17] width 22 height 22
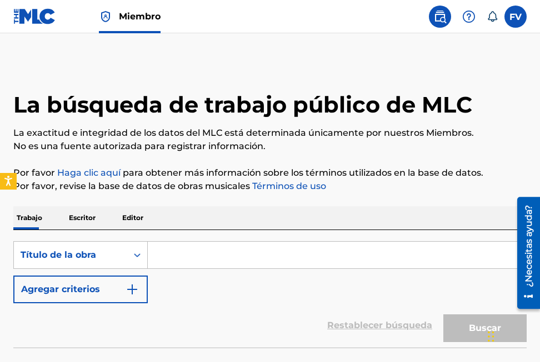
click at [515, 19] on label at bounding box center [515, 17] width 22 height 22
click at [515, 17] on input "FV Fernando Felipe Vidal Estacio f_92nando@hotmail.com Notification Preferences…" at bounding box center [515, 17] width 0 height 0
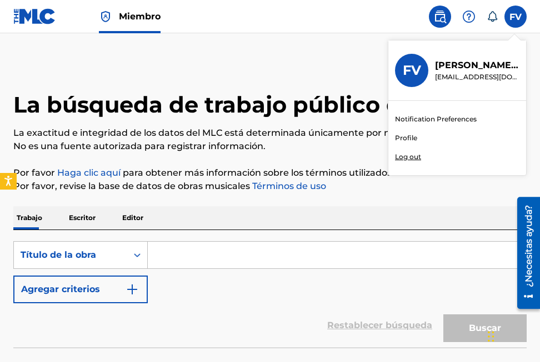
click at [404, 140] on link "Profile" at bounding box center [406, 138] width 22 height 10
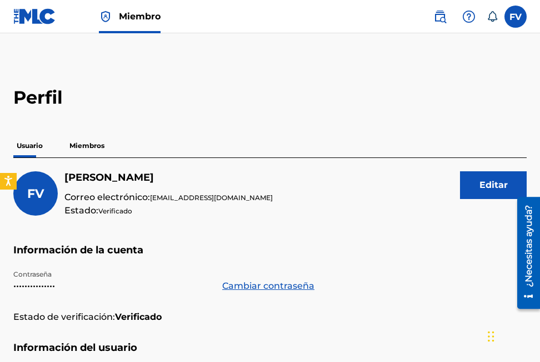
click at [89, 148] on p "Miembros" at bounding box center [87, 145] width 42 height 23
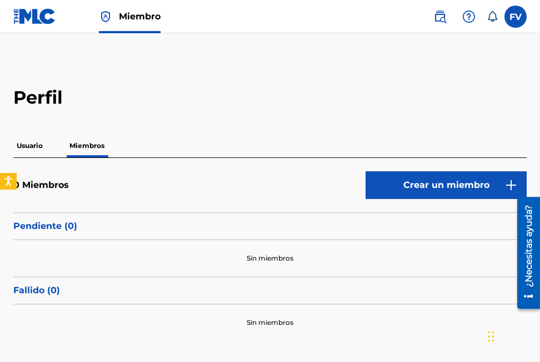
click at [51, 144] on div "Usuario Miembros" at bounding box center [269, 145] width 513 height 23
drag, startPoint x: 51, startPoint y: 144, endPoint x: 22, endPoint y: 152, distance: 29.8
click at [49, 144] on div "Usuario Miembros" at bounding box center [269, 145] width 513 height 23
click at [19, 153] on p "Usuario" at bounding box center [29, 145] width 33 height 23
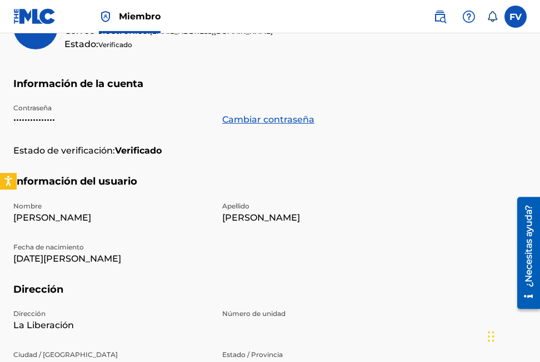
scroll to position [278, 0]
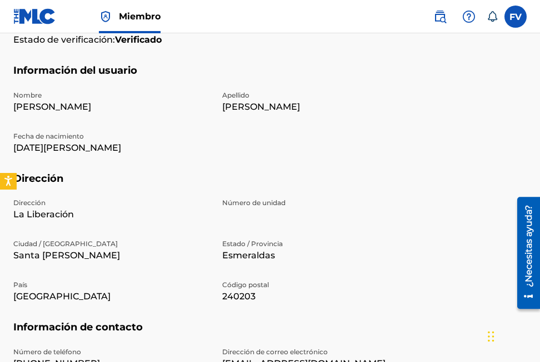
drag, startPoint x: 232, startPoint y: 98, endPoint x: 177, endPoint y: 112, distance: 56.7
click at [232, 99] on p "Apellido" at bounding box center [319, 95] width 195 height 10
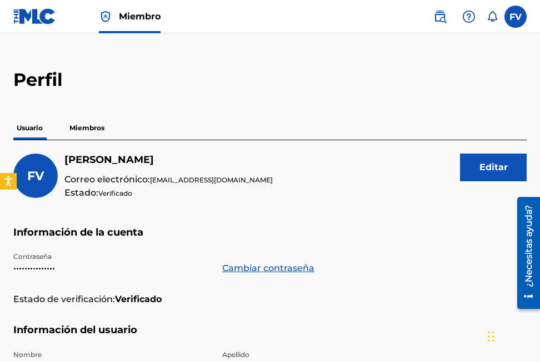
scroll to position [0, 0]
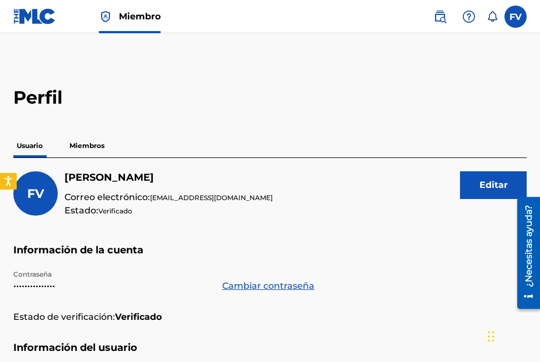
click at [472, 185] on button "Editar" at bounding box center [493, 186] width 67 height 28
click at [136, 21] on span "Miembro" at bounding box center [140, 16] width 42 height 13
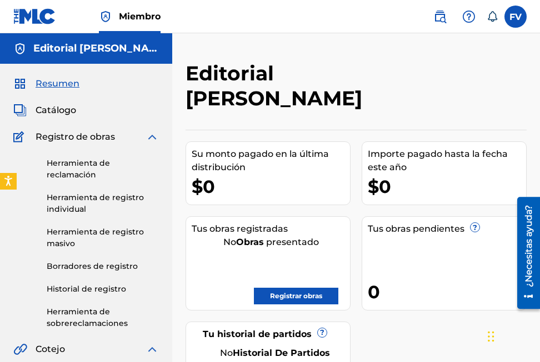
click at [41, 112] on span "Catálogo" at bounding box center [56, 110] width 41 height 13
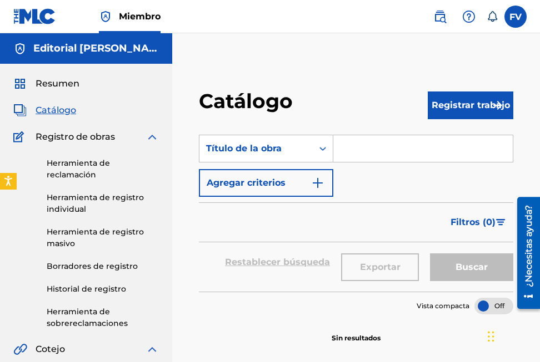
click at [72, 134] on span "Registro de obras" at bounding box center [75, 136] width 79 height 13
click at [89, 156] on div "Herramienta de reclamación Herramienta de registro individual Herramienta de re…" at bounding box center [85, 237] width 145 height 186
click at [84, 164] on link "Herramienta de reclamación" at bounding box center [103, 169] width 112 height 23
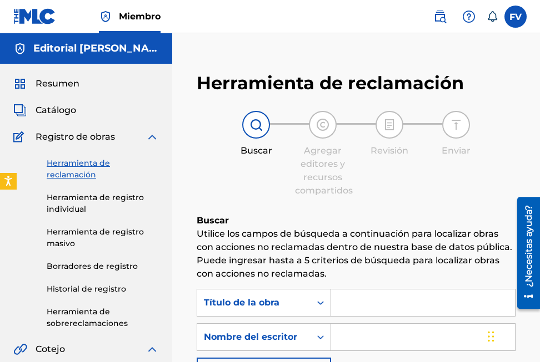
scroll to position [111, 0]
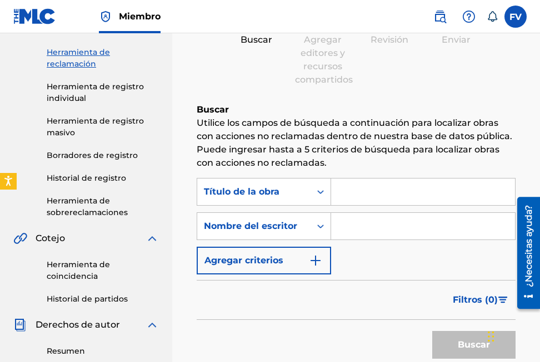
click at [88, 162] on div "Herramienta de reclamación Herramienta de registro individual Herramienta de re…" at bounding box center [85, 126] width 145 height 186
click at [88, 157] on link "Borradores de registro" at bounding box center [103, 156] width 112 height 12
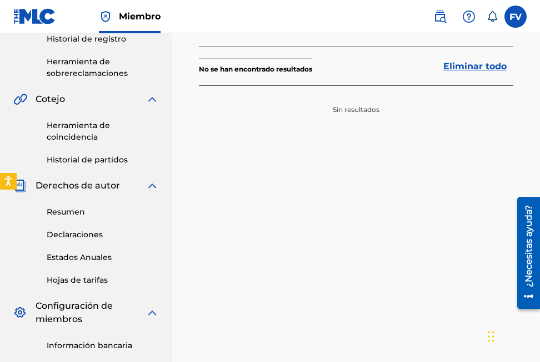
scroll to position [278, 0]
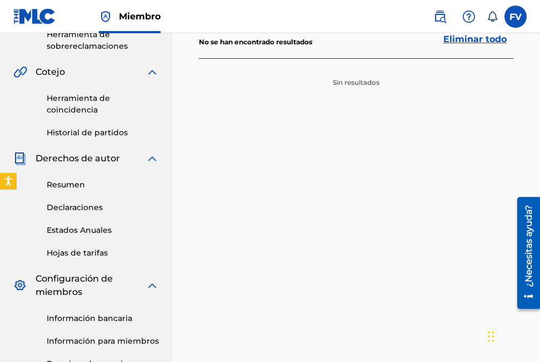
click at [84, 207] on link "Declaraciones" at bounding box center [103, 208] width 112 height 12
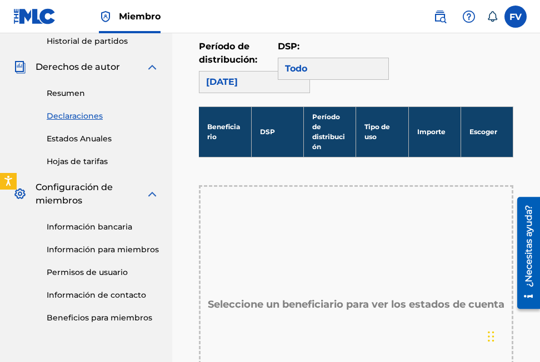
scroll to position [389, 0]
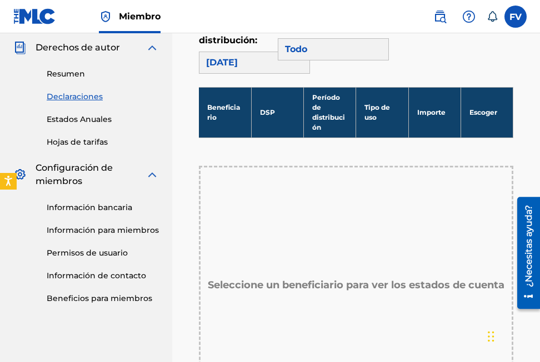
click at [99, 302] on link "Beneficios para miembros" at bounding box center [103, 299] width 112 height 12
click at [80, 253] on link "Permisos de usuario" at bounding box center [103, 254] width 112 height 12
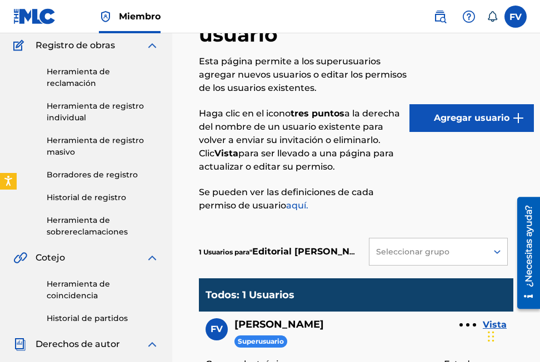
scroll to position [111, 0]
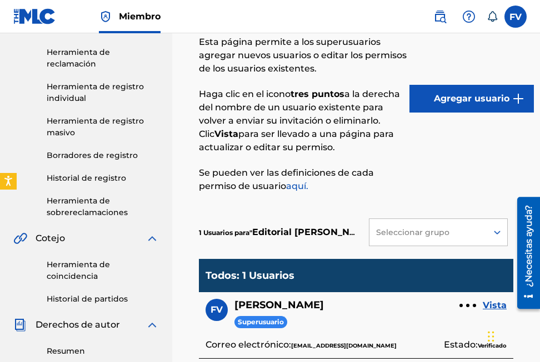
click at [482, 236] on div "Seleccionar grupo" at bounding box center [428, 232] width 118 height 21
click at [401, 165] on div "Esta página permite a los superusuarios agregar nuevos usuarios o editar los pe…" at bounding box center [304, 115] width 210 height 158
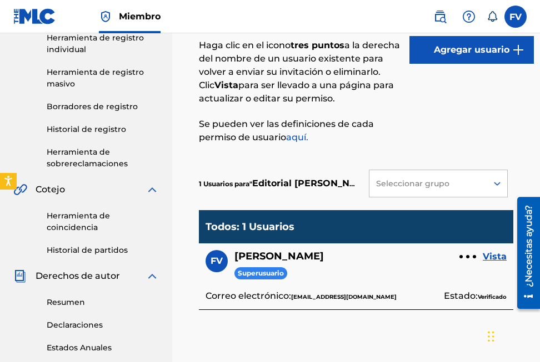
scroll to position [222, 0]
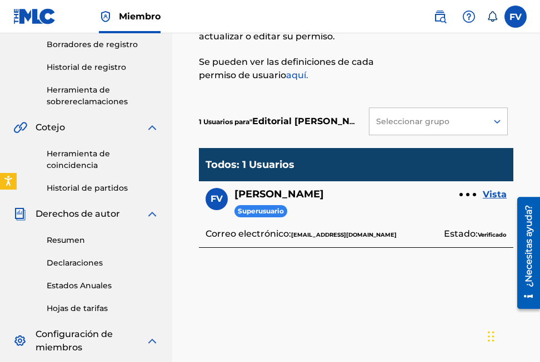
click at [66, 240] on link "Resumen" at bounding box center [103, 241] width 112 height 12
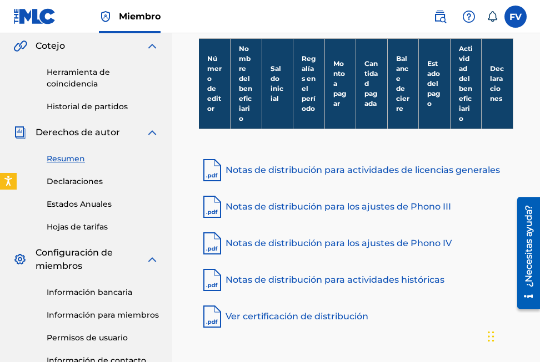
scroll to position [389, 0]
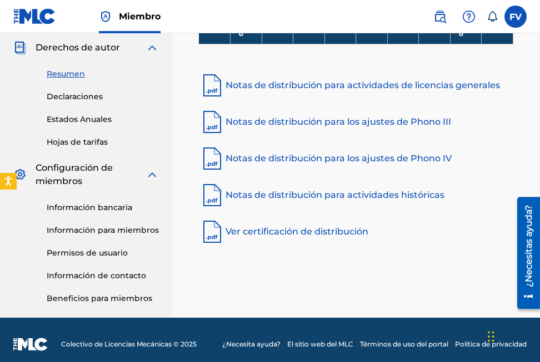
click at [259, 233] on font "Ver certificación de distribución" at bounding box center [296, 231] width 143 height 13
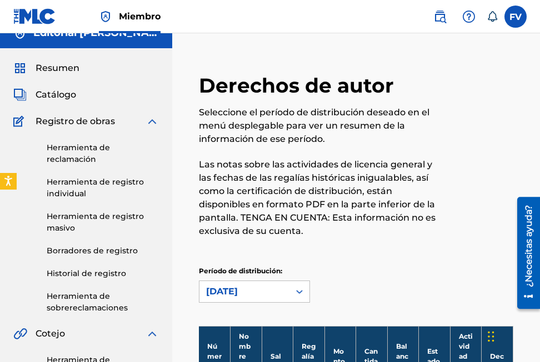
scroll to position [0, 0]
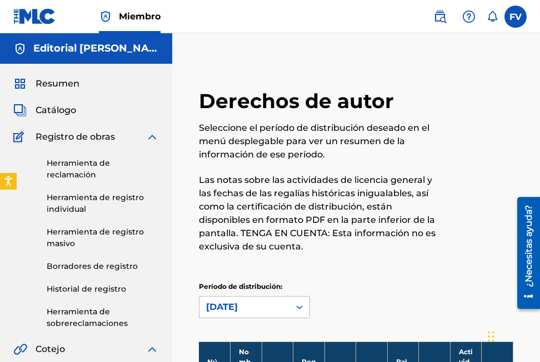
click at [93, 195] on link "Herramienta de registro individual" at bounding box center [103, 203] width 112 height 23
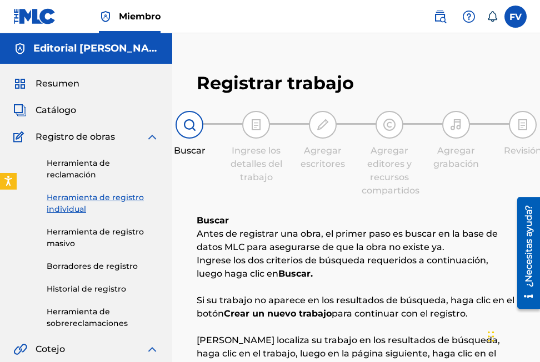
click at [58, 236] on link "Herramienta de registro masivo" at bounding box center [103, 237] width 112 height 23
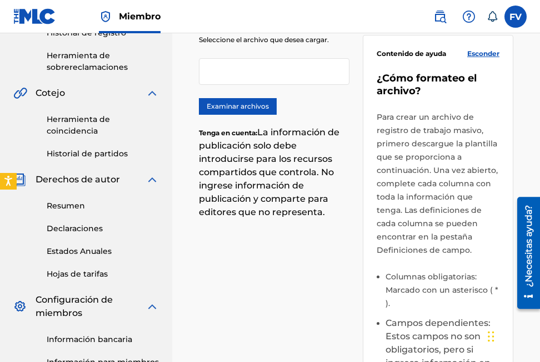
scroll to position [213, 0]
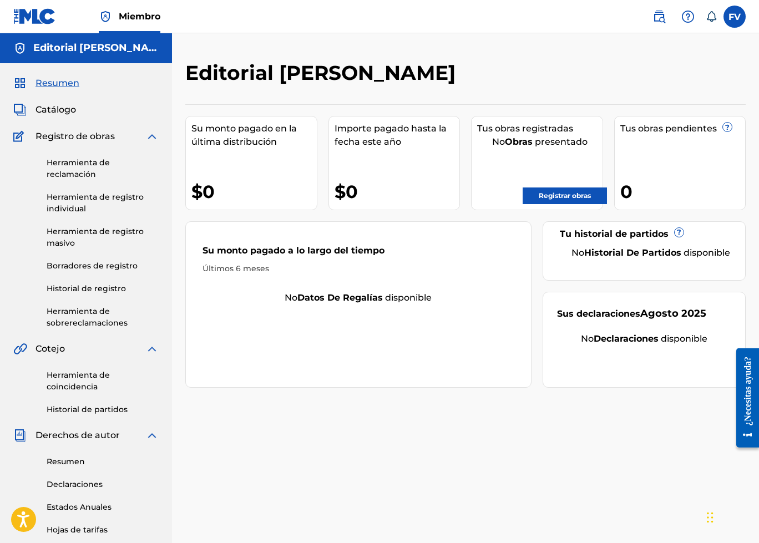
scroll to position [215, 0]
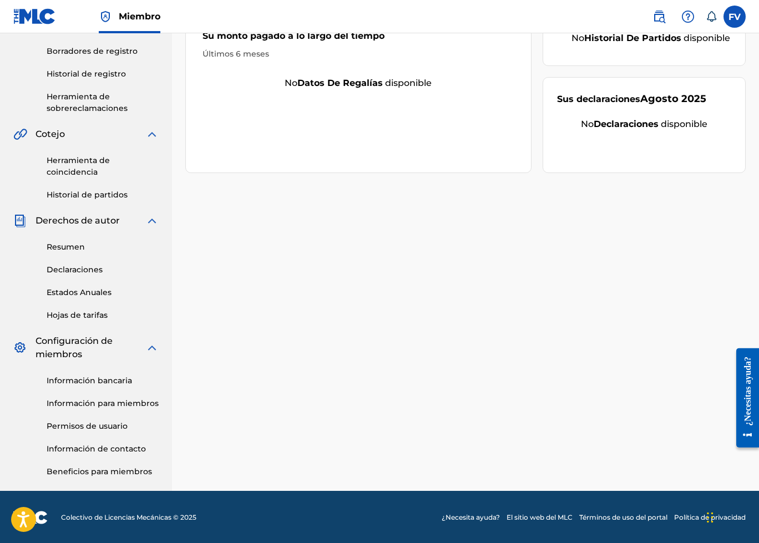
click at [118, 383] on link "Información bancaria" at bounding box center [103, 381] width 112 height 12
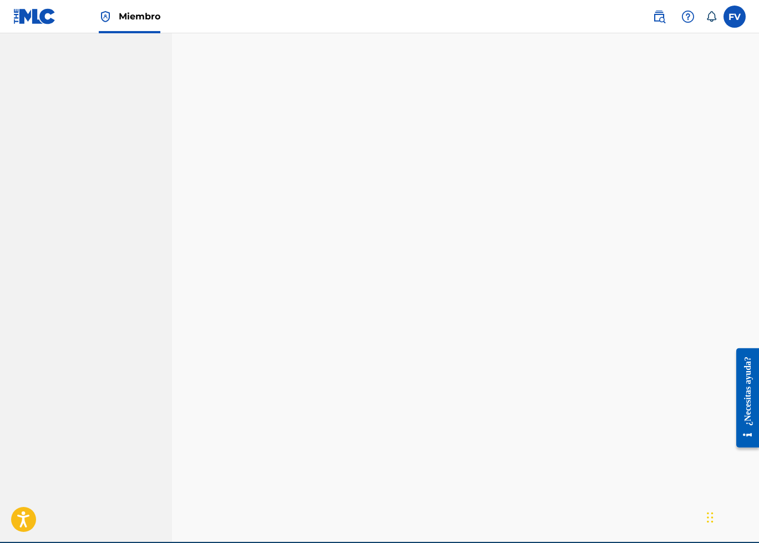
scroll to position [971, 0]
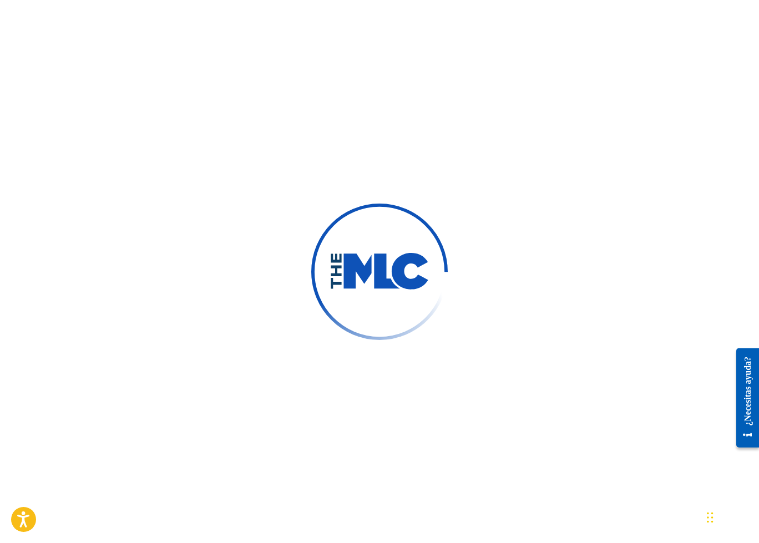
click at [759, 27] on div at bounding box center [379, 271] width 759 height 543
